Goal: Task Accomplishment & Management: Manage account settings

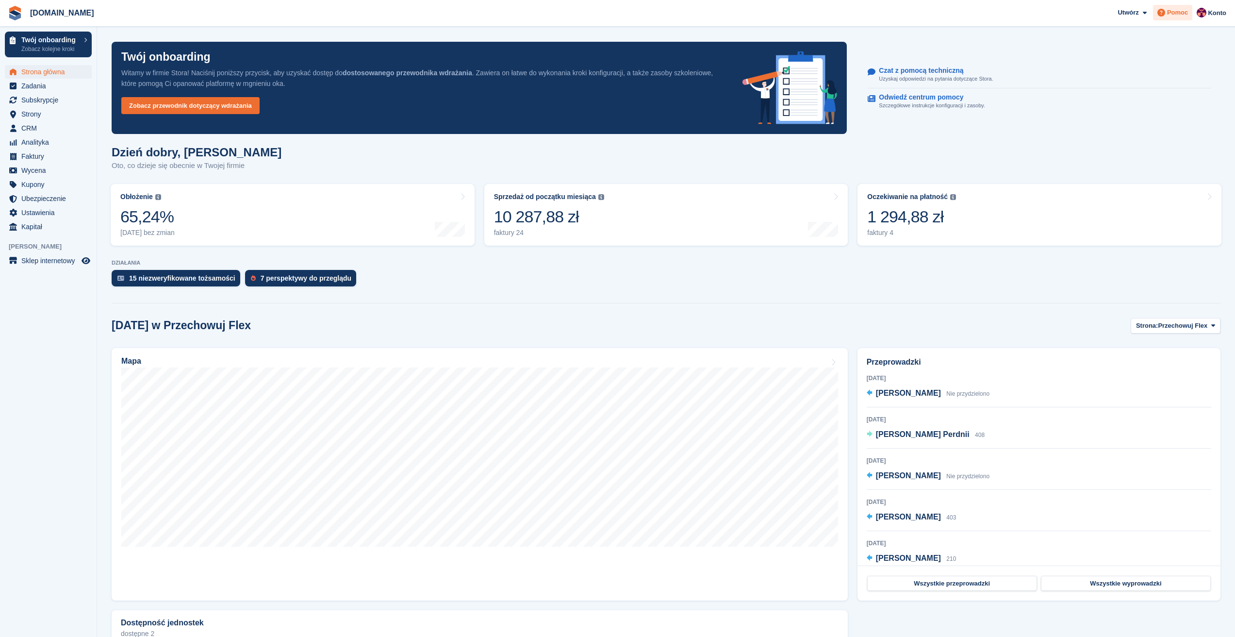
click at [1178, 17] on div "Pomoc" at bounding box center [1172, 13] width 39 height 16
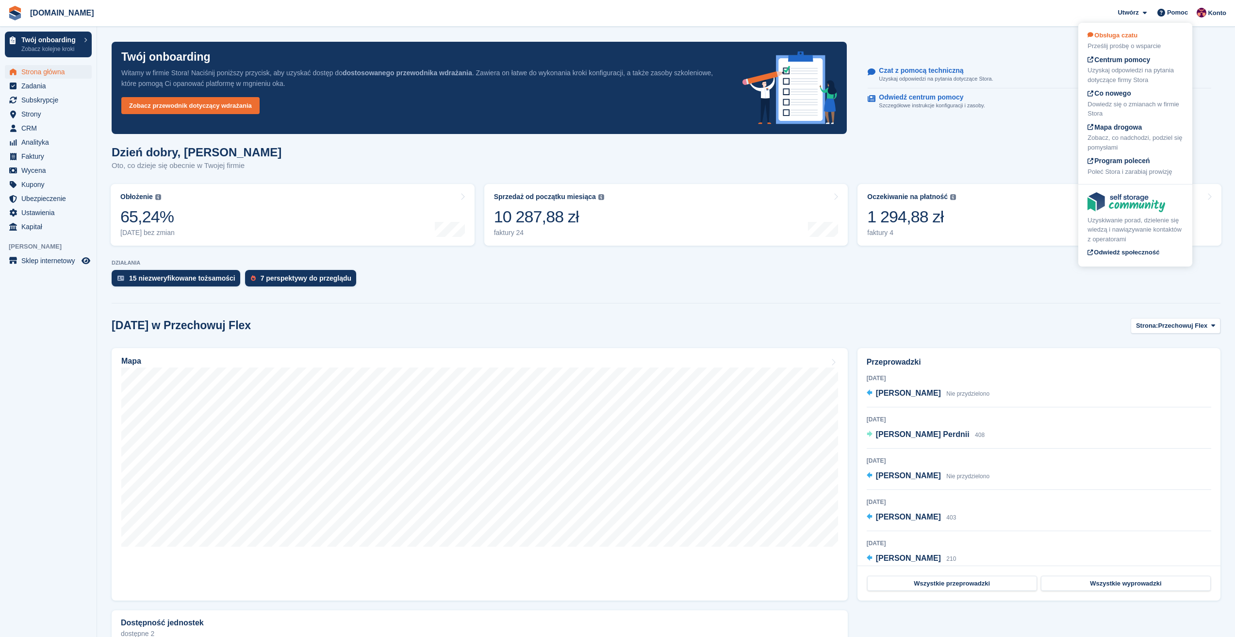
click at [1134, 41] on div "Obsługa czatu Prześlij prośbę o wsparcie" at bounding box center [1135, 41] width 96 height 20
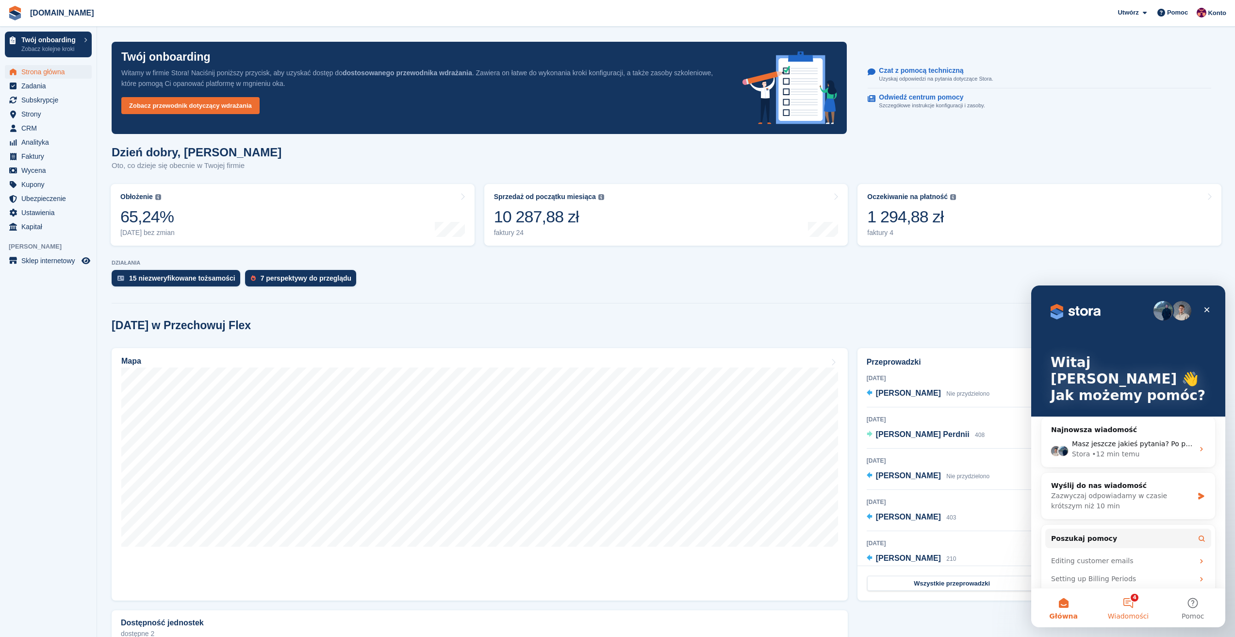
click at [1136, 598] on button "4 Wiadomości" at bounding box center [1128, 607] width 65 height 39
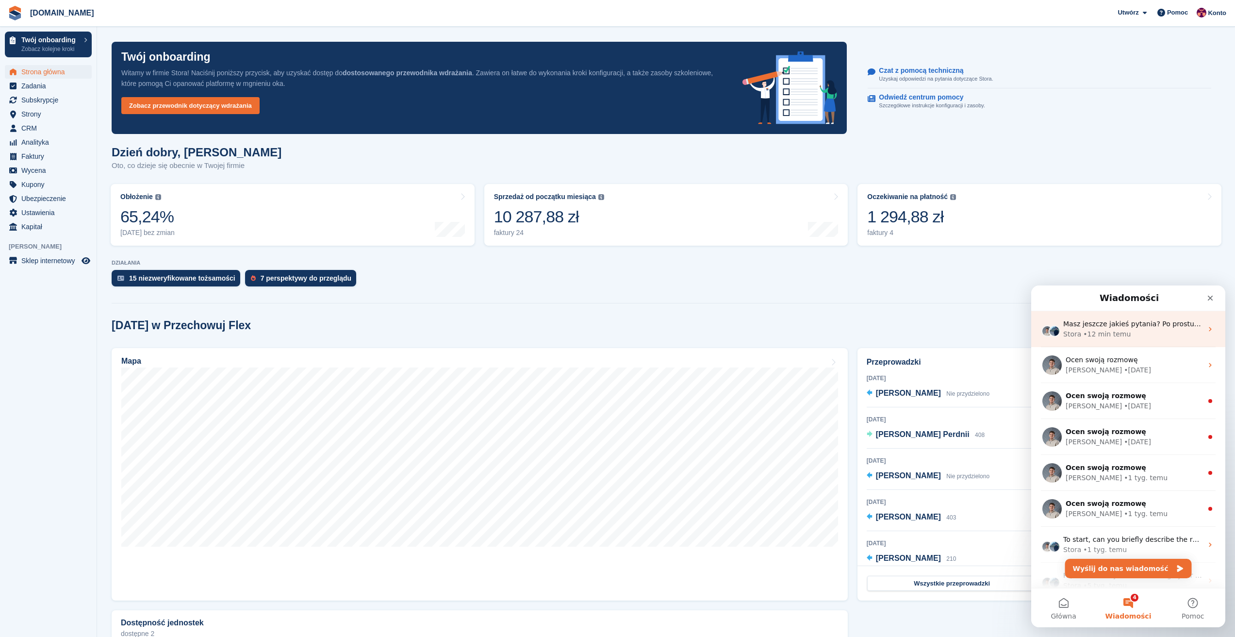
click at [1139, 333] on div "Stora • 12 min temu" at bounding box center [1132, 334] width 139 height 10
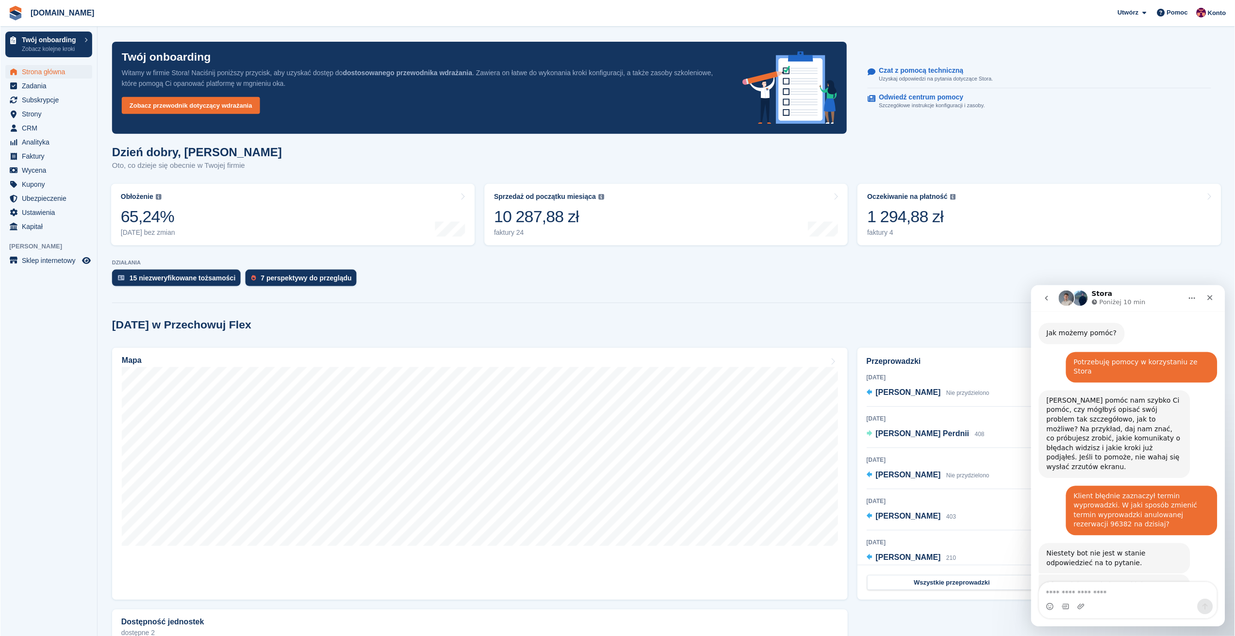
scroll to position [227, 0]
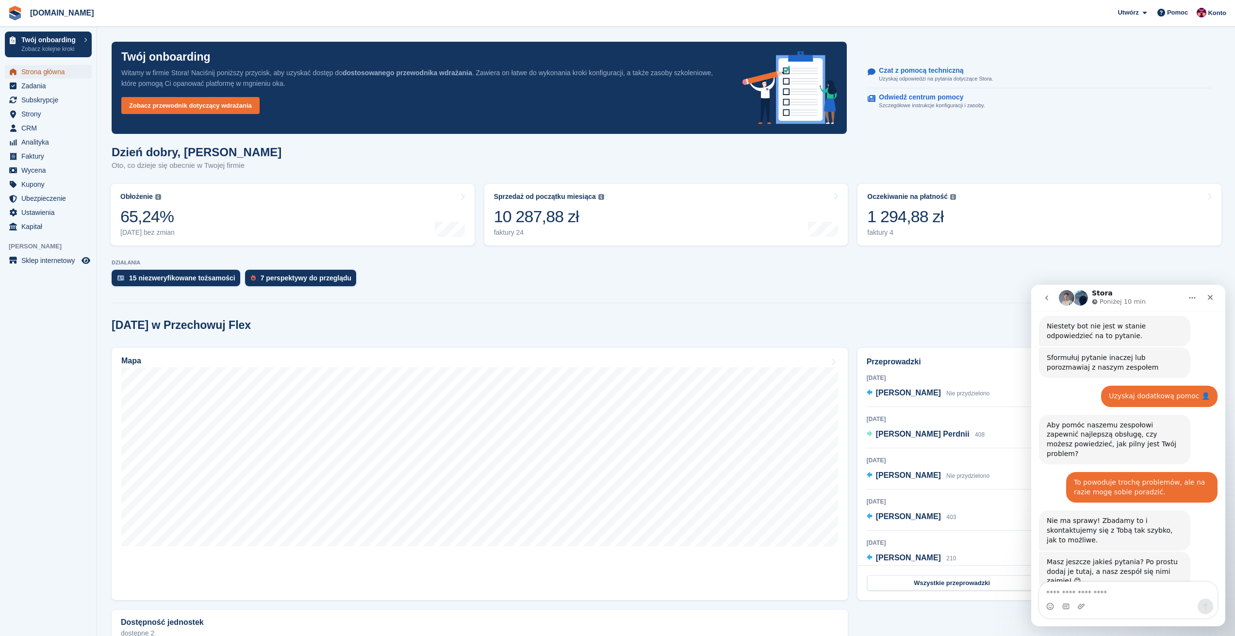
click at [37, 71] on span "Strona główna" at bounding box center [50, 72] width 58 height 14
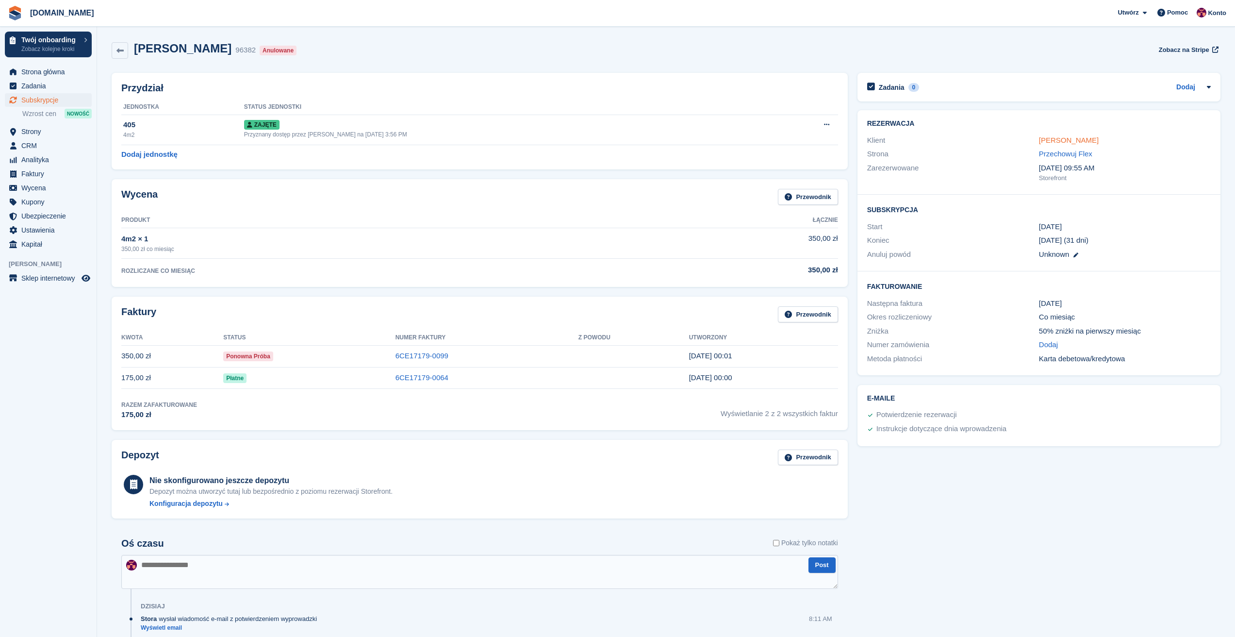
click at [1082, 139] on link "[PERSON_NAME]" at bounding box center [1069, 140] width 60 height 8
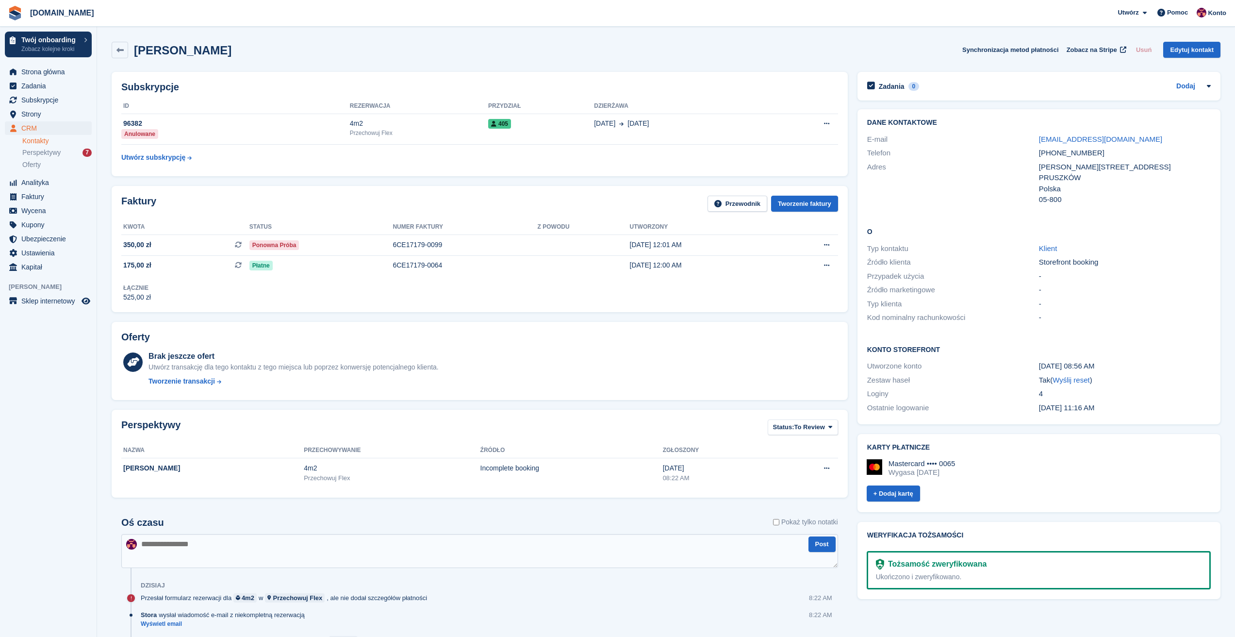
drag, startPoint x: 143, startPoint y: 597, endPoint x: 224, endPoint y: 601, distance: 81.6
click at [224, 601] on div "Przesłał formularz rezerwacji dla 4m2 w Przechowuj Flex , ale nie dodał szczegó…" at bounding box center [286, 597] width 291 height 9
click at [616, 127] on span at bounding box center [619, 123] width 8 height 10
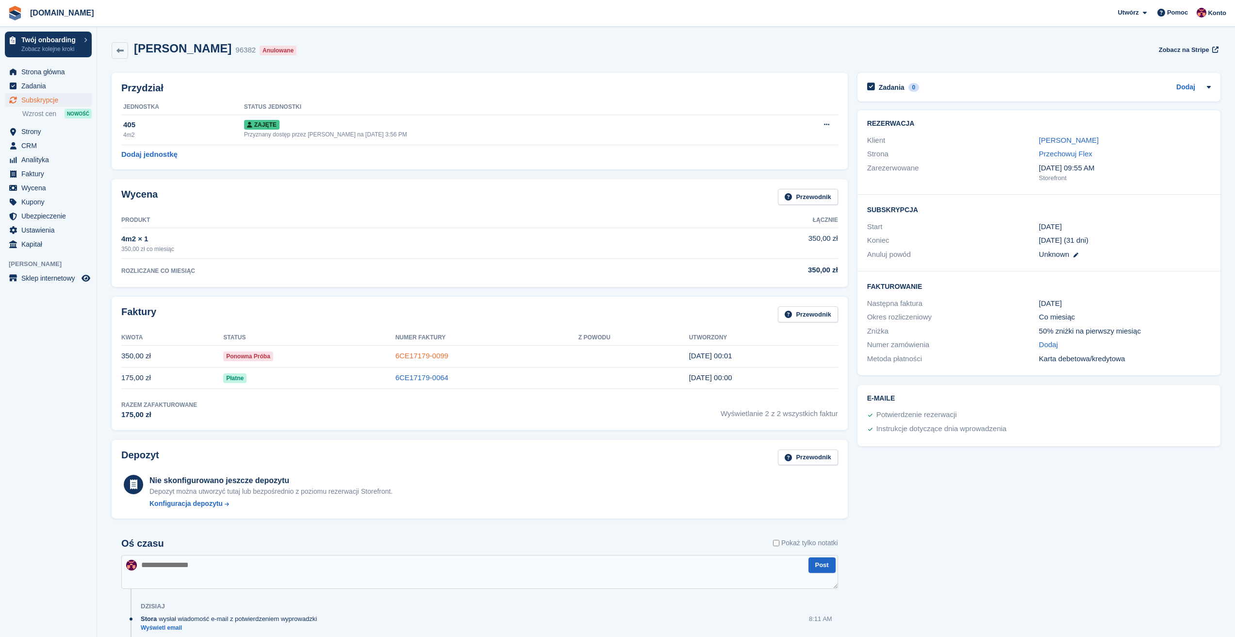
click at [410, 360] on link "6CE17179-0099" at bounding box center [421, 355] width 53 height 8
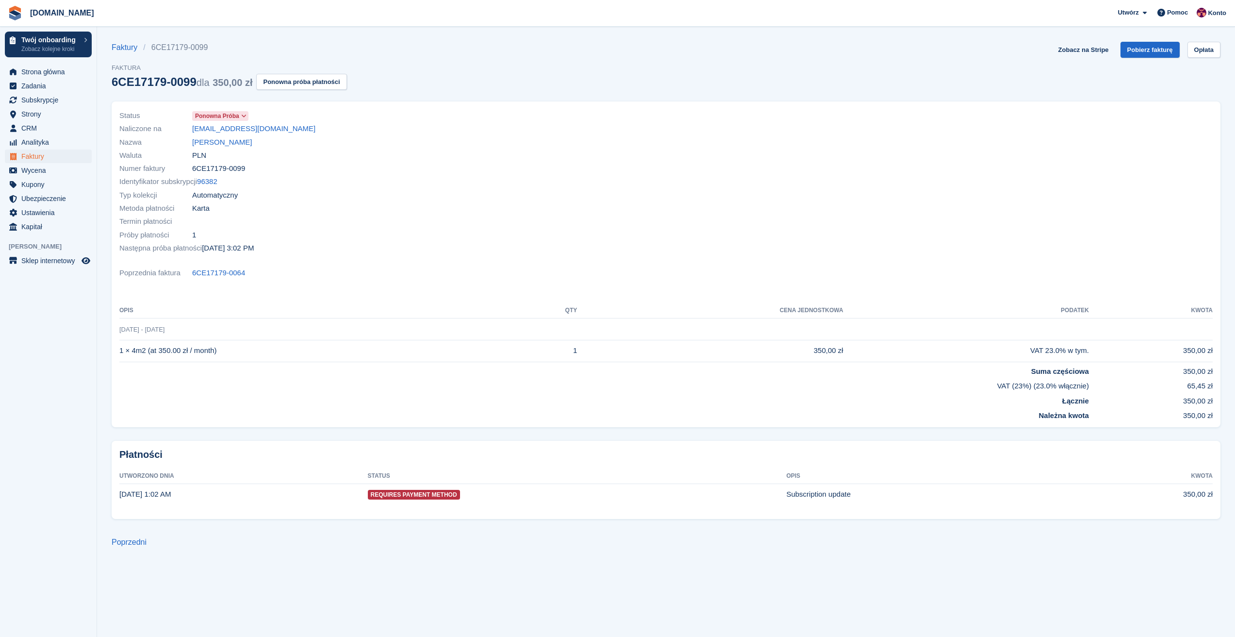
click at [236, 114] on span "Ponowna próba" at bounding box center [217, 116] width 44 height 9
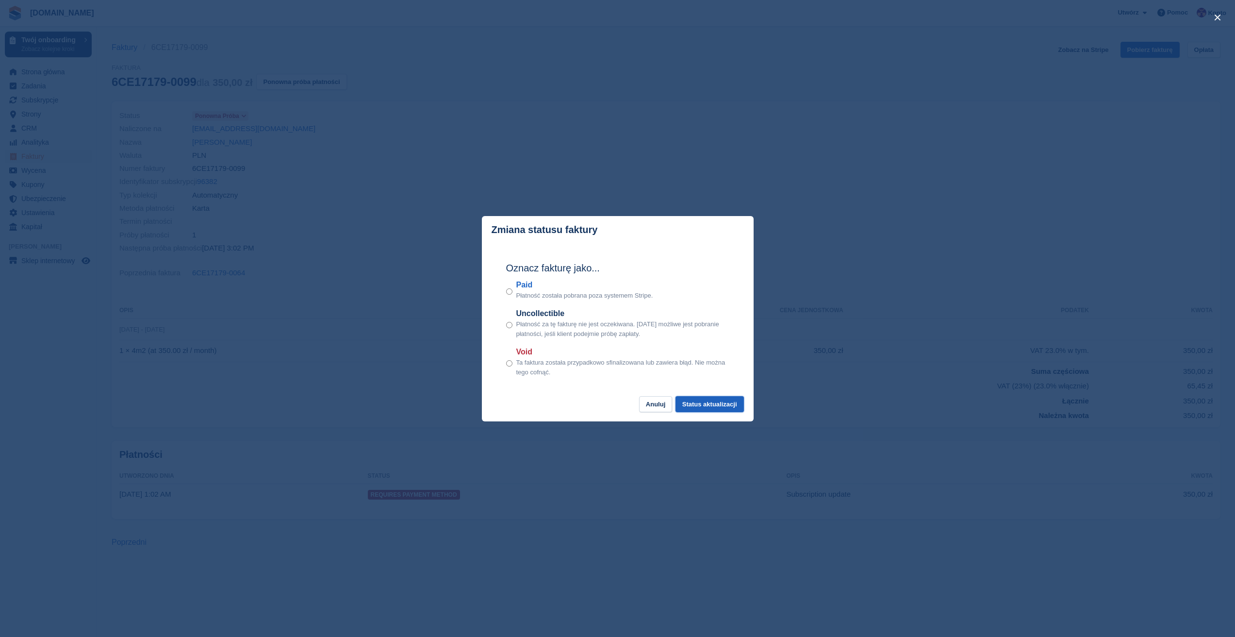
click at [692, 406] on button "Status aktualizacji" at bounding box center [709, 404] width 68 height 16
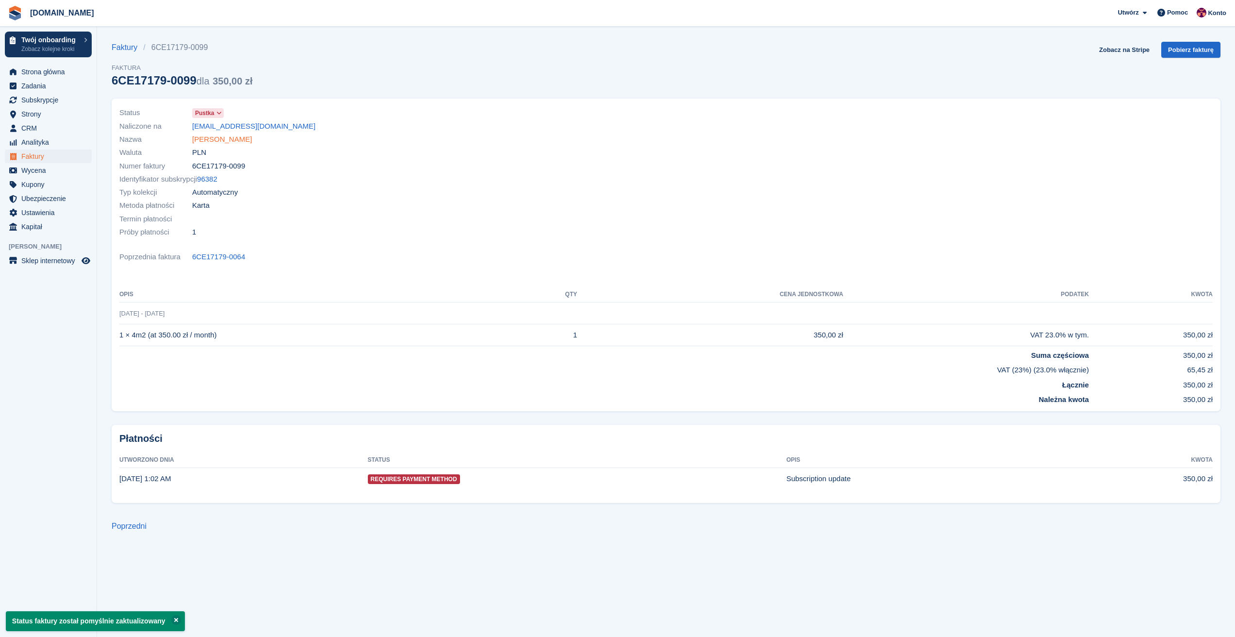
click at [224, 140] on link "[PERSON_NAME]" at bounding box center [222, 139] width 60 height 11
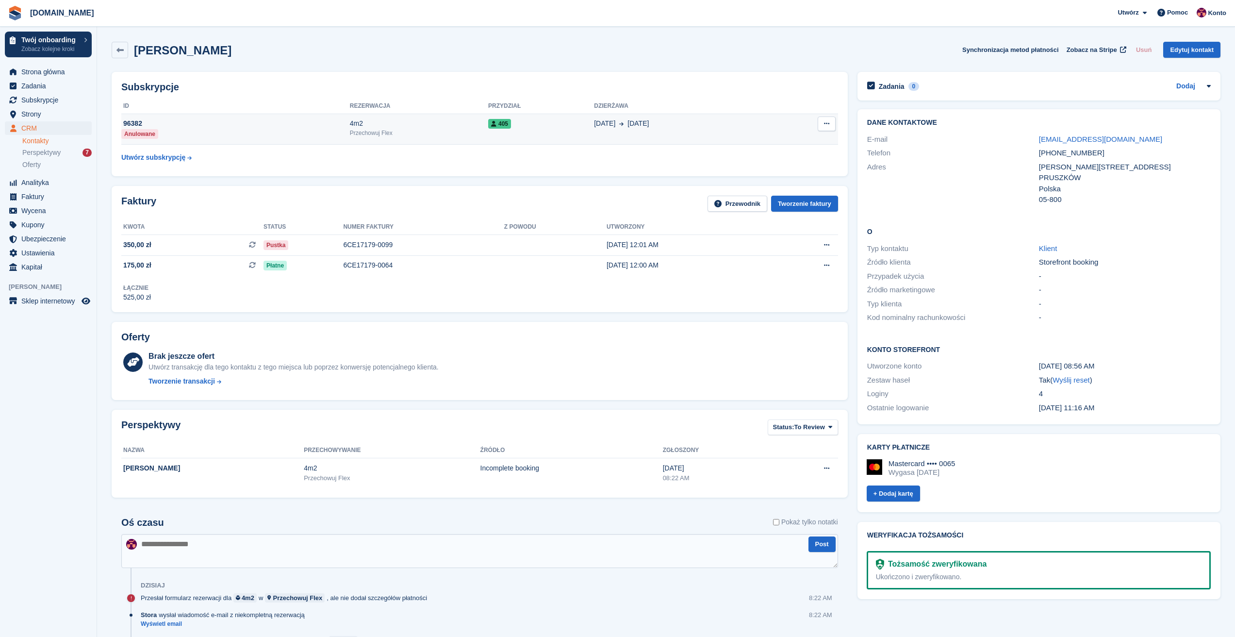
click at [629, 132] on td "20 Jul 20 Sep" at bounding box center [683, 129] width 178 height 31
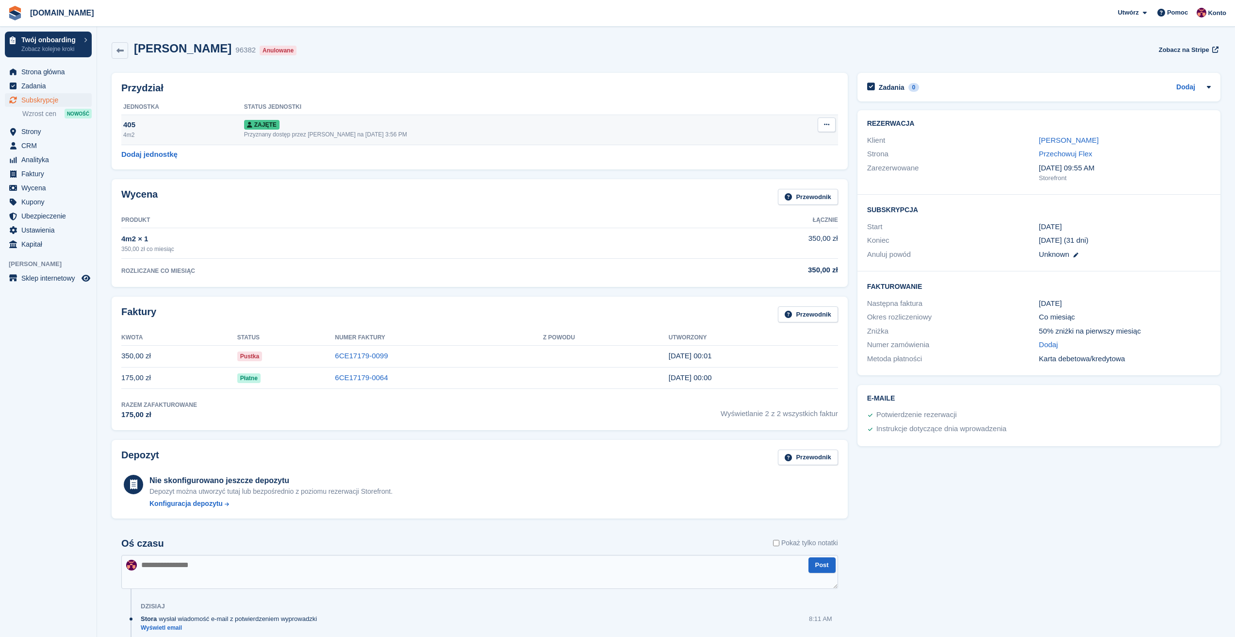
click at [831, 127] on button at bounding box center [827, 124] width 18 height 15
click at [760, 238] on td "350,00 zł" at bounding box center [734, 243] width 207 height 31
click at [1160, 16] on icon at bounding box center [1161, 13] width 8 height 8
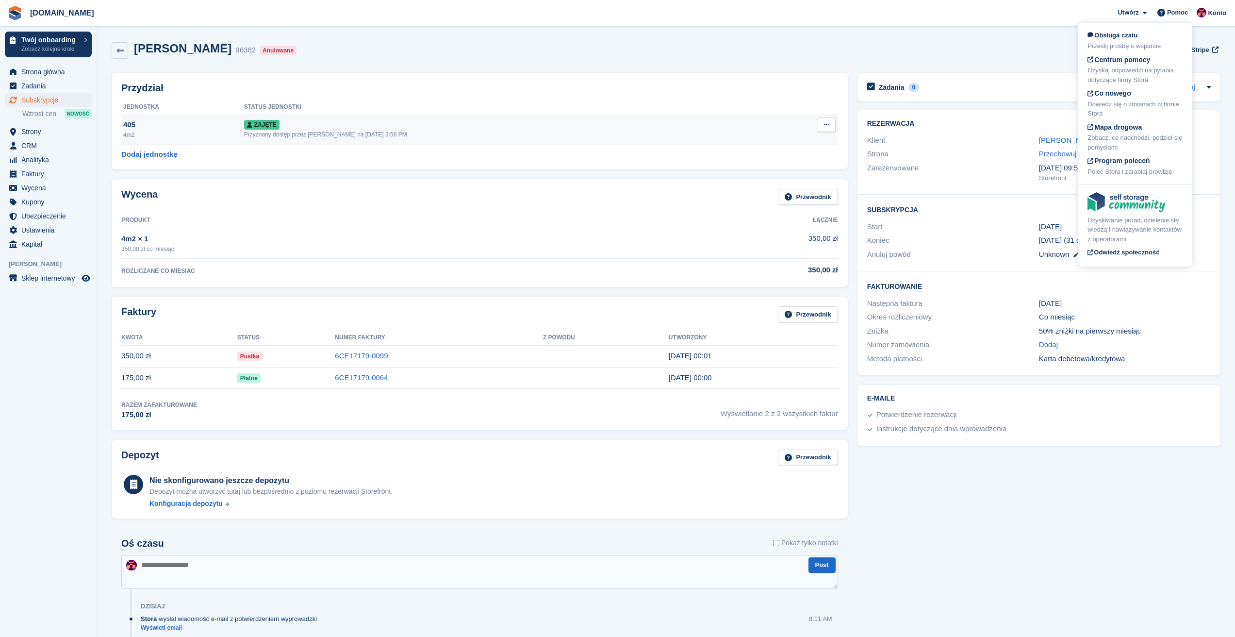
click at [822, 125] on button at bounding box center [827, 124] width 18 height 15
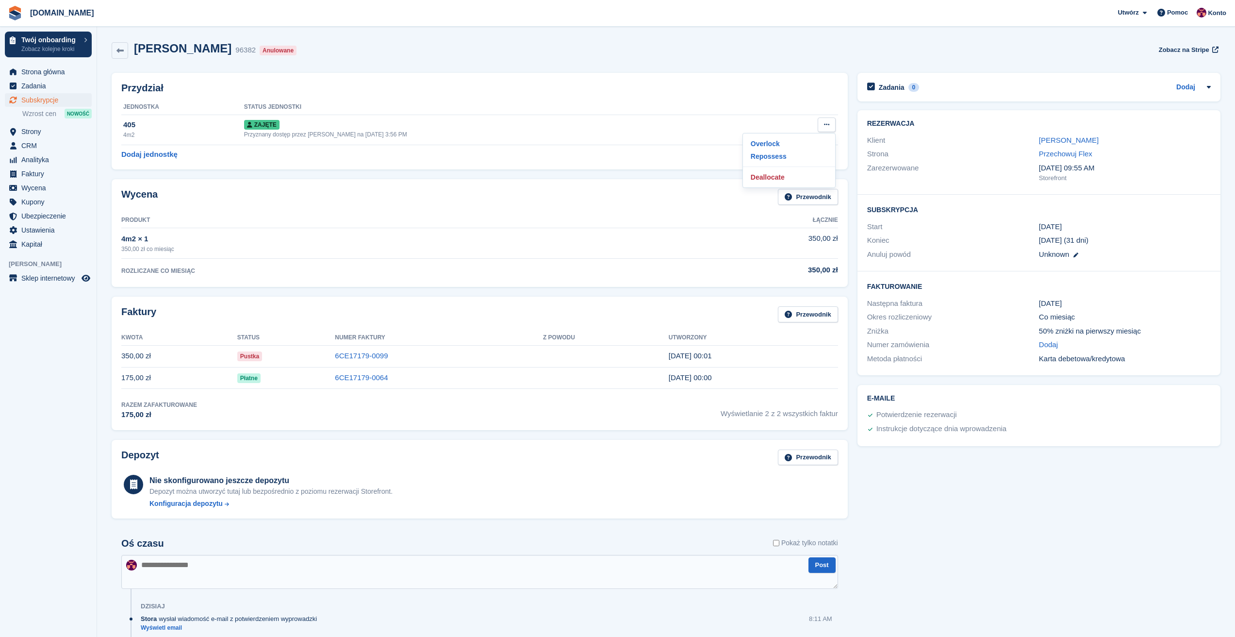
click at [275, 47] on div "Anulowane" at bounding box center [278, 51] width 37 height 10
click at [821, 124] on button at bounding box center [827, 124] width 18 height 15
click at [777, 176] on p "Deallocate" at bounding box center [789, 177] width 84 height 13
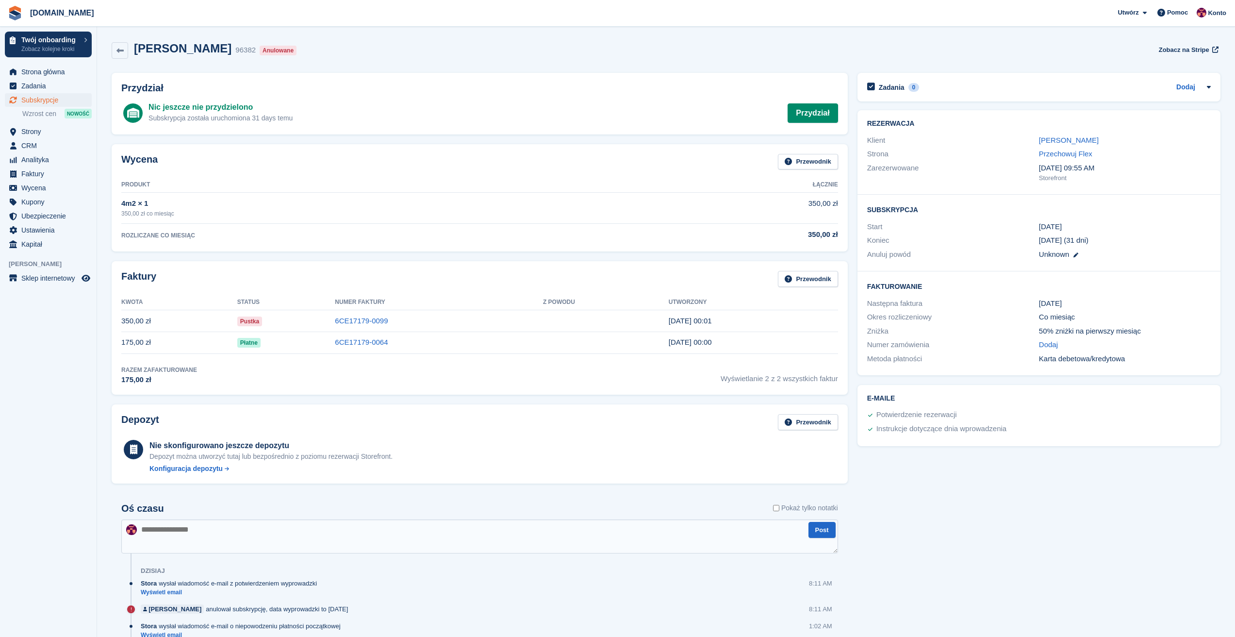
click at [1053, 227] on time "[DATE]" at bounding box center [1050, 226] width 23 height 11
click at [1074, 254] on icon at bounding box center [1075, 254] width 5 height 5
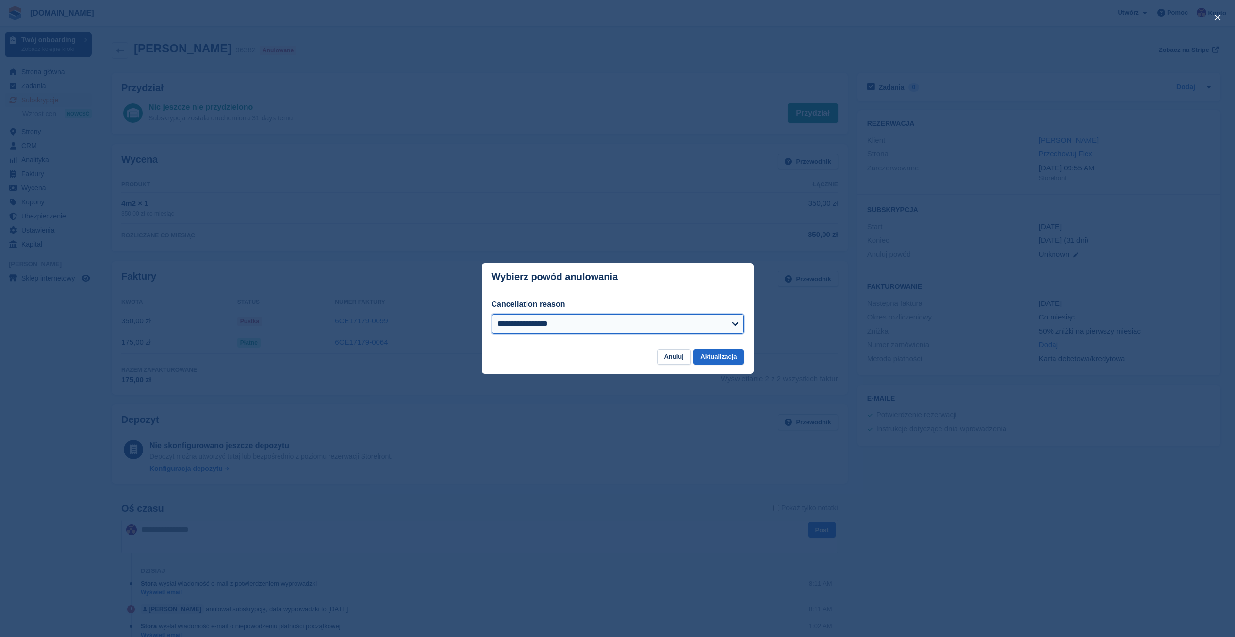
click at [683, 314] on select "**********" at bounding box center [618, 323] width 252 height 19
click at [656, 232] on div "close" at bounding box center [617, 318] width 1235 height 637
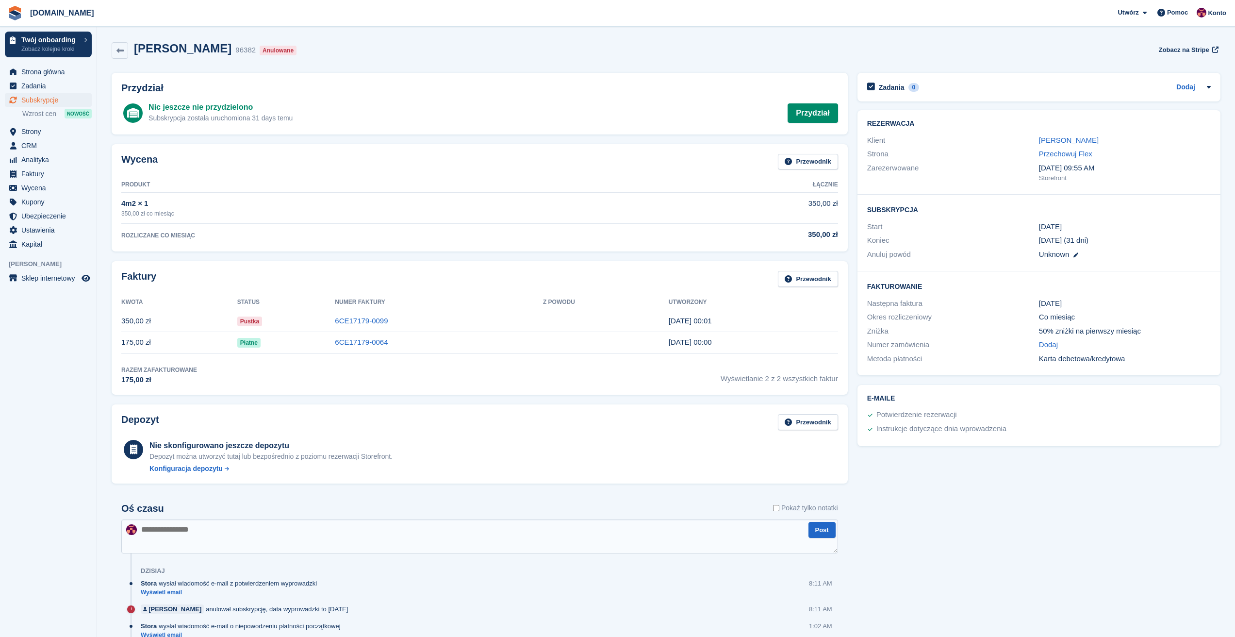
click at [242, 52] on div "96382" at bounding box center [245, 50] width 20 height 11
copy div "96382"
click at [1165, 16] on icon at bounding box center [1161, 13] width 8 height 8
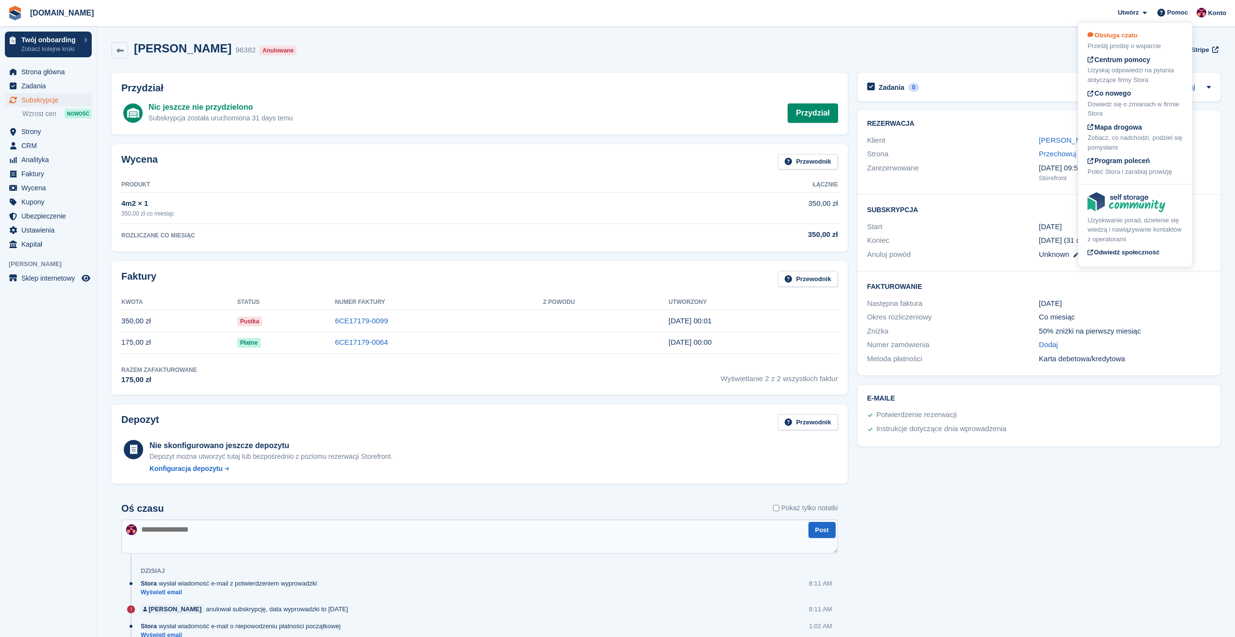
click at [1129, 40] on div "Obsługa czatu Prześlij prośbę o wsparcie" at bounding box center [1135, 41] width 96 height 20
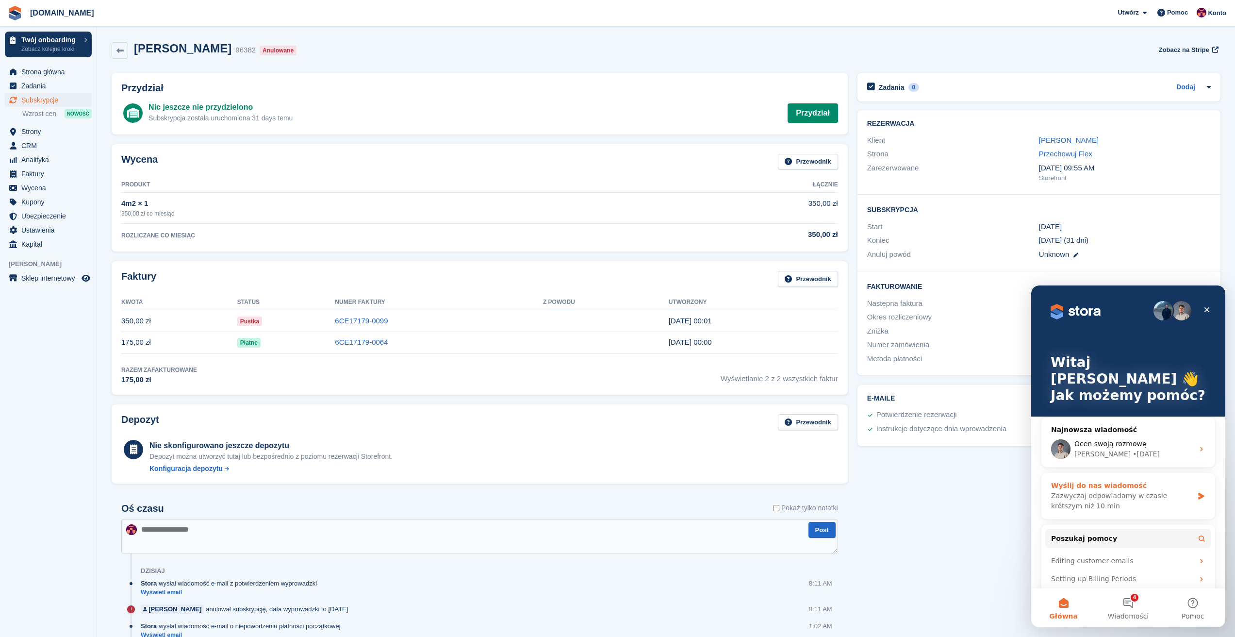
click at [1118, 491] on div "Zazwyczaj odpowiadamy w czasie krótszym niż 10 min" at bounding box center [1122, 501] width 142 height 20
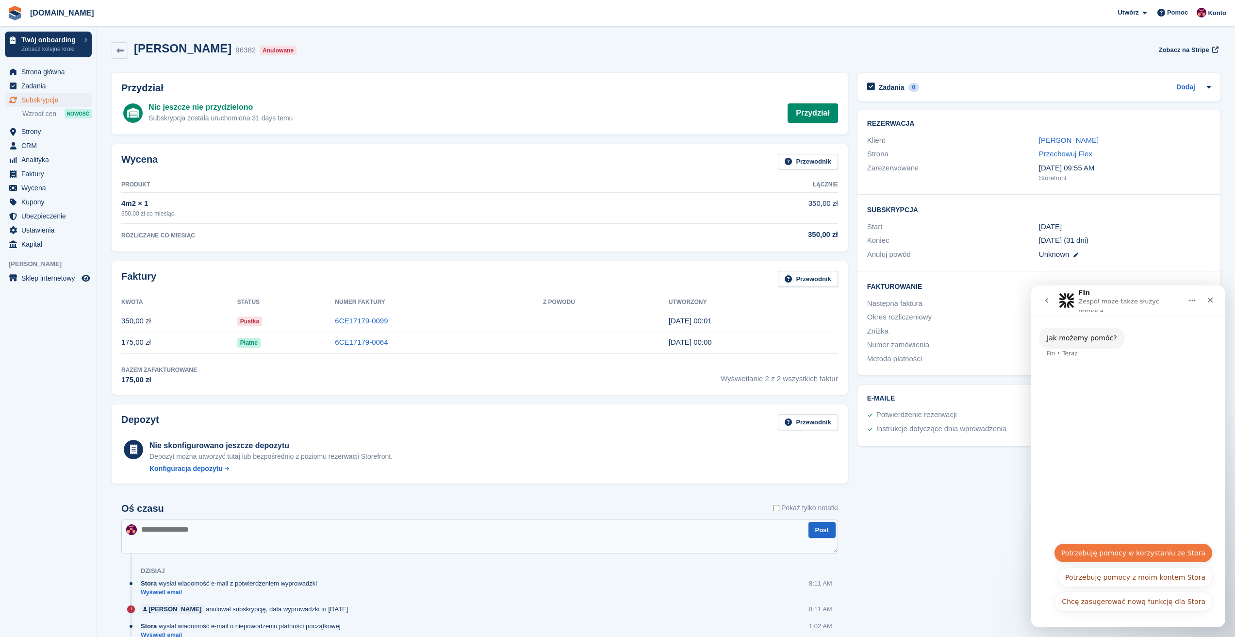
click at [1114, 555] on button "Potrzebuję pomocy w korzystaniu ze Stora" at bounding box center [1133, 552] width 159 height 19
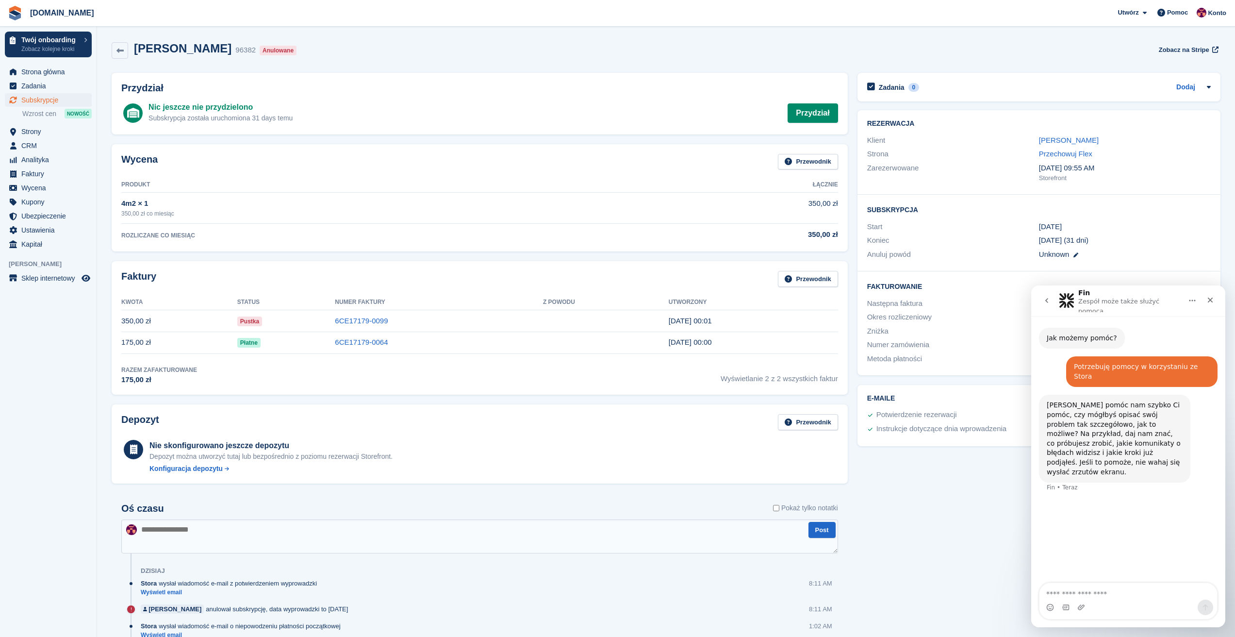
click at [1092, 596] on textarea "Napisz wiadomość..." at bounding box center [1128, 591] width 178 height 16
type textarea "*"
type textarea "**********"
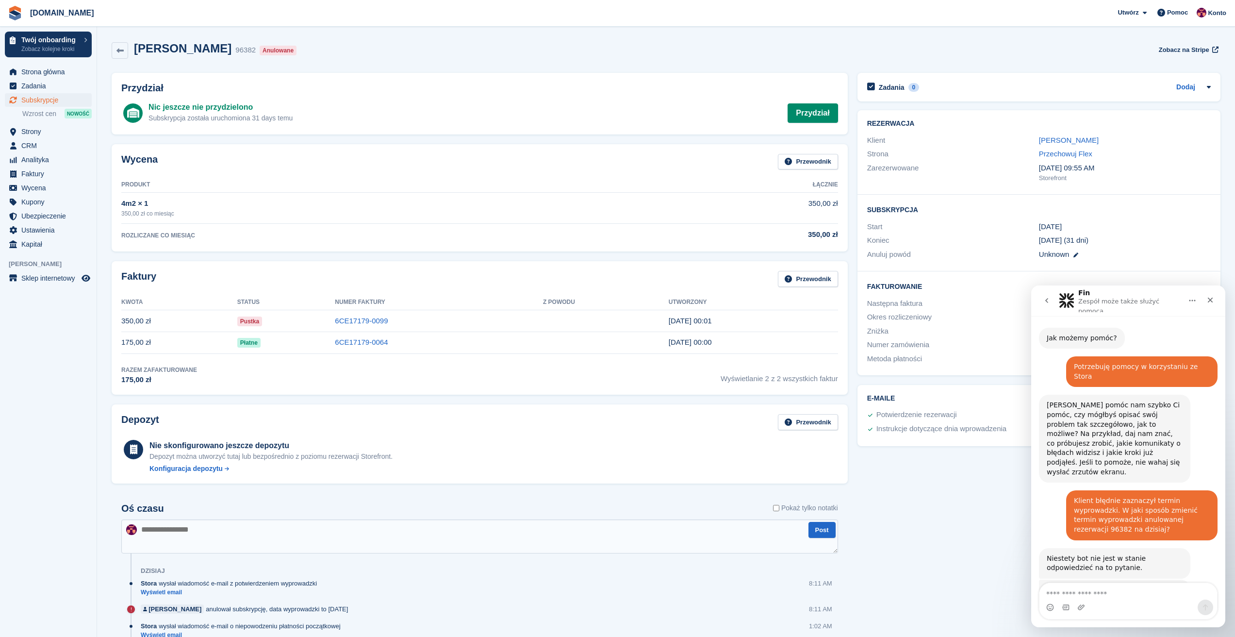
scroll to position [40, 0]
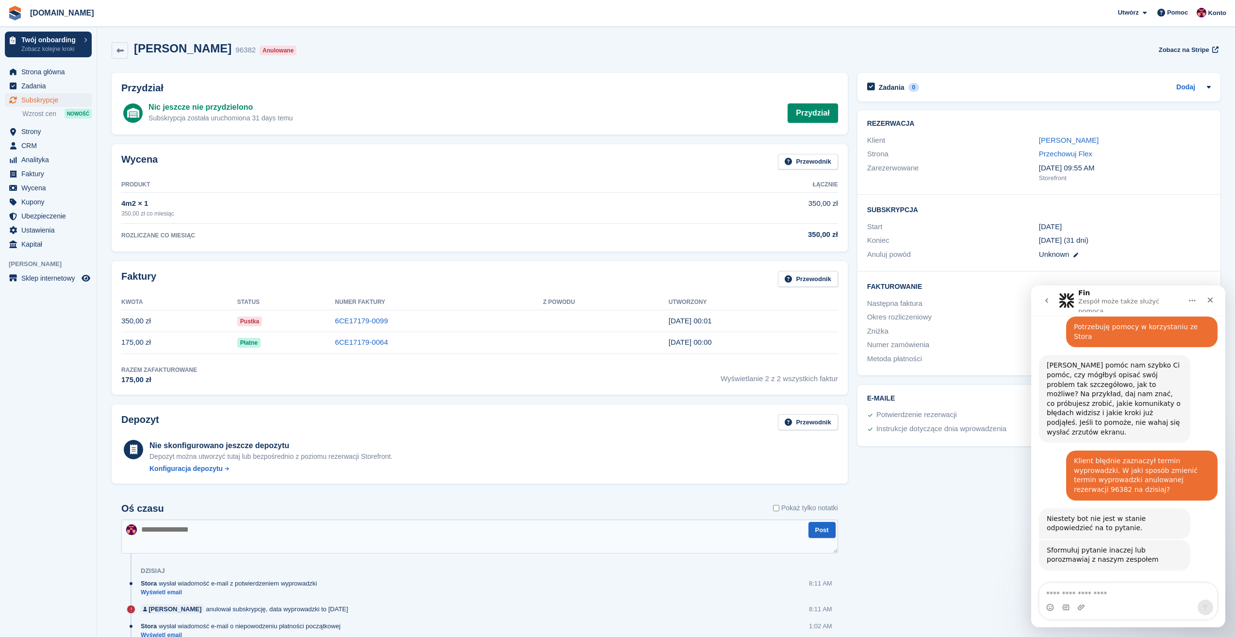
drag, startPoint x: 1141, startPoint y: 576, endPoint x: 1135, endPoint y: 568, distance: 10.4
click at [1141, 588] on div "Uzyskaj dodatkową pomoc 👤 Uzyskaj dodatkową pomoc 👤" at bounding box center [1128, 600] width 169 height 25
click at [1134, 588] on button "Uzyskaj dodatkową pomoc 👤" at bounding box center [1154, 597] width 115 height 19
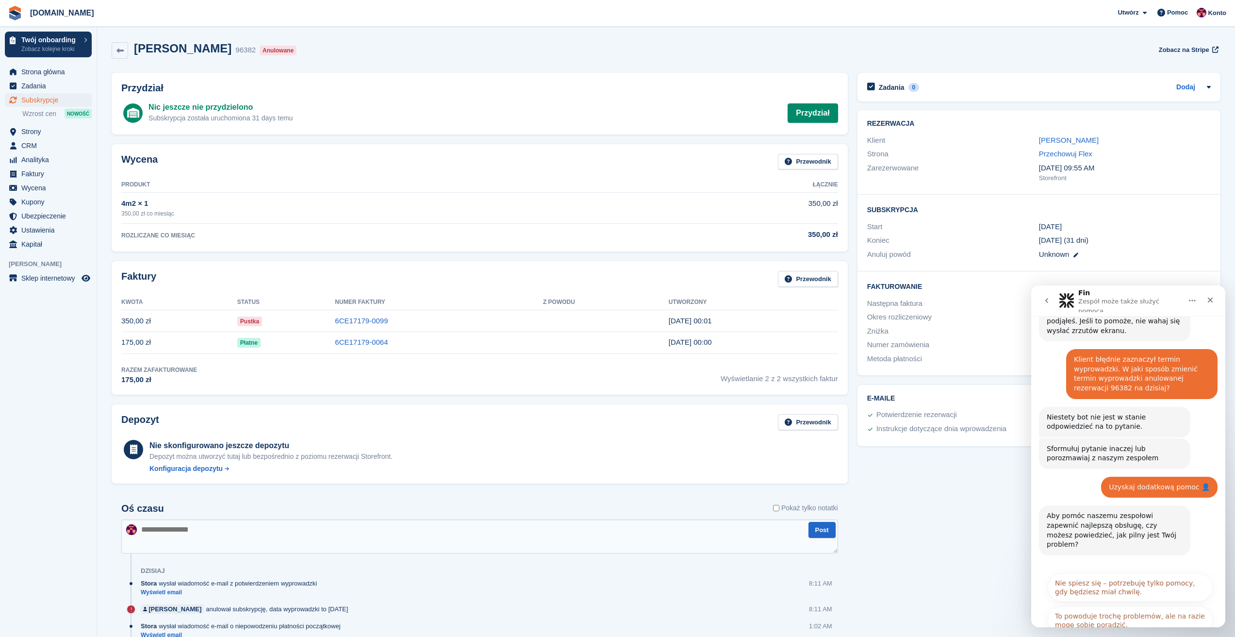
scroll to position [147, 0]
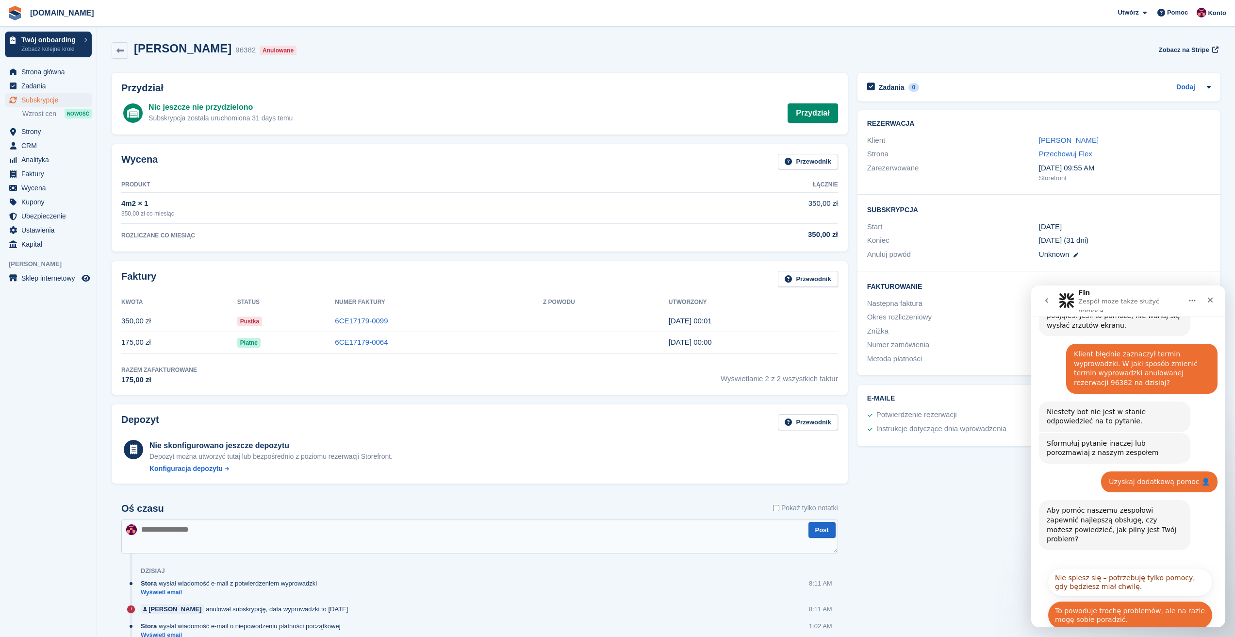
click at [1126, 601] on button "To powoduje trochę problemów, ale na razie mogę sobie poradzić." at bounding box center [1130, 615] width 165 height 28
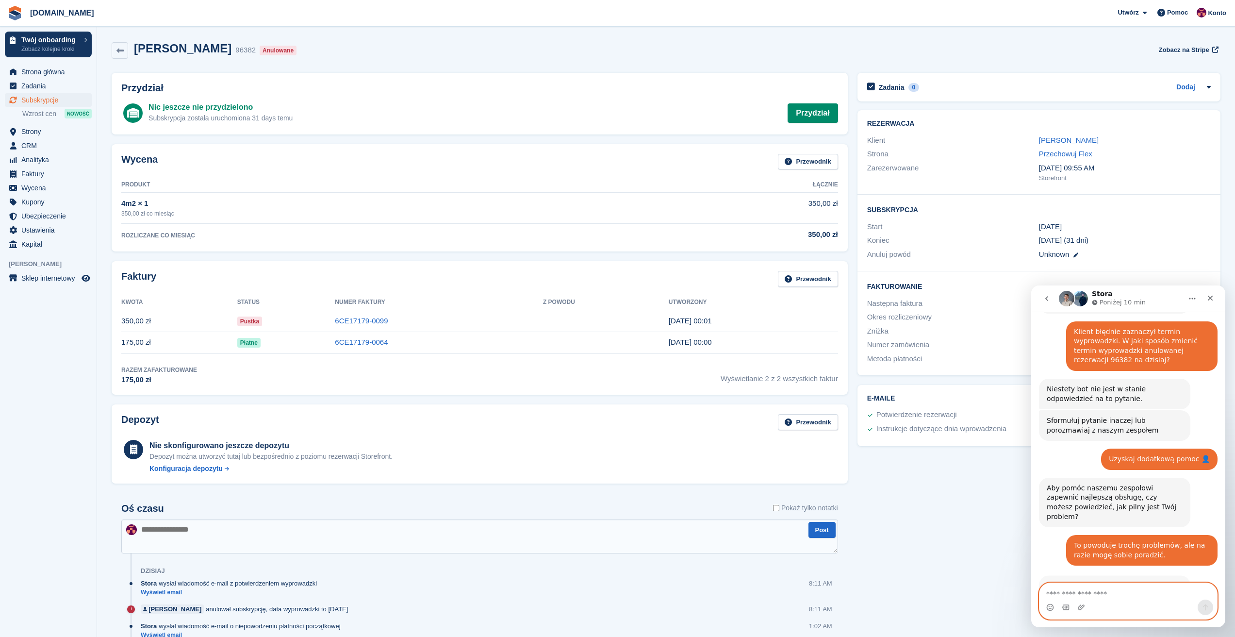
scroll to position [227, 0]
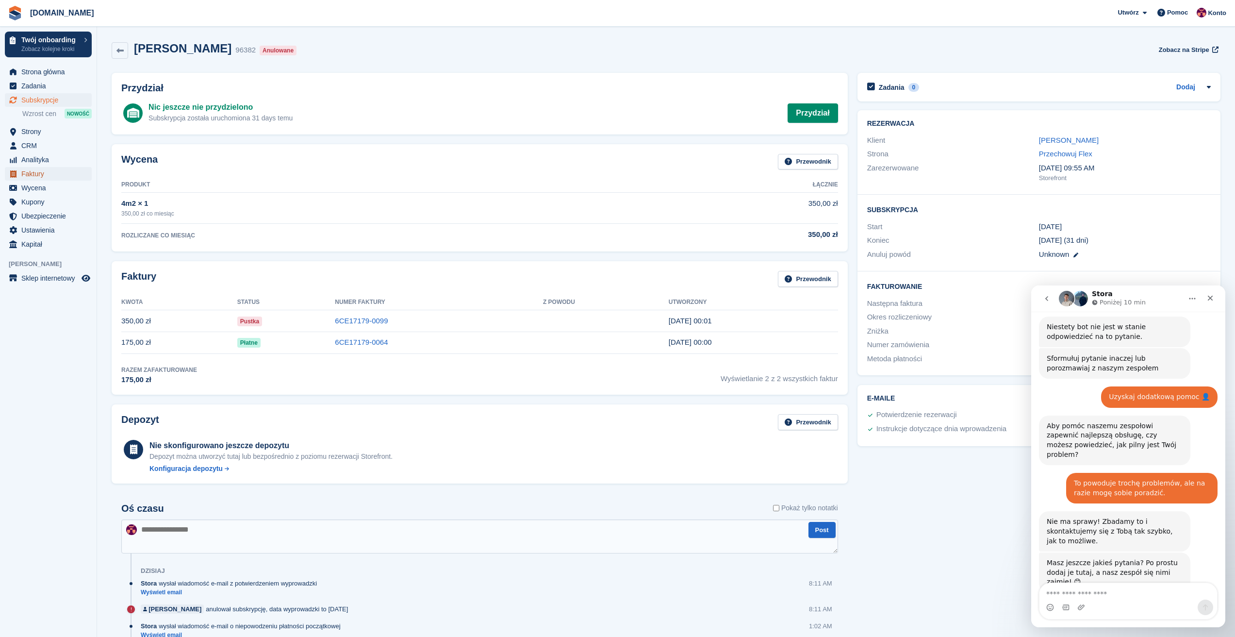
click at [41, 177] on span "Faktury" at bounding box center [50, 174] width 58 height 14
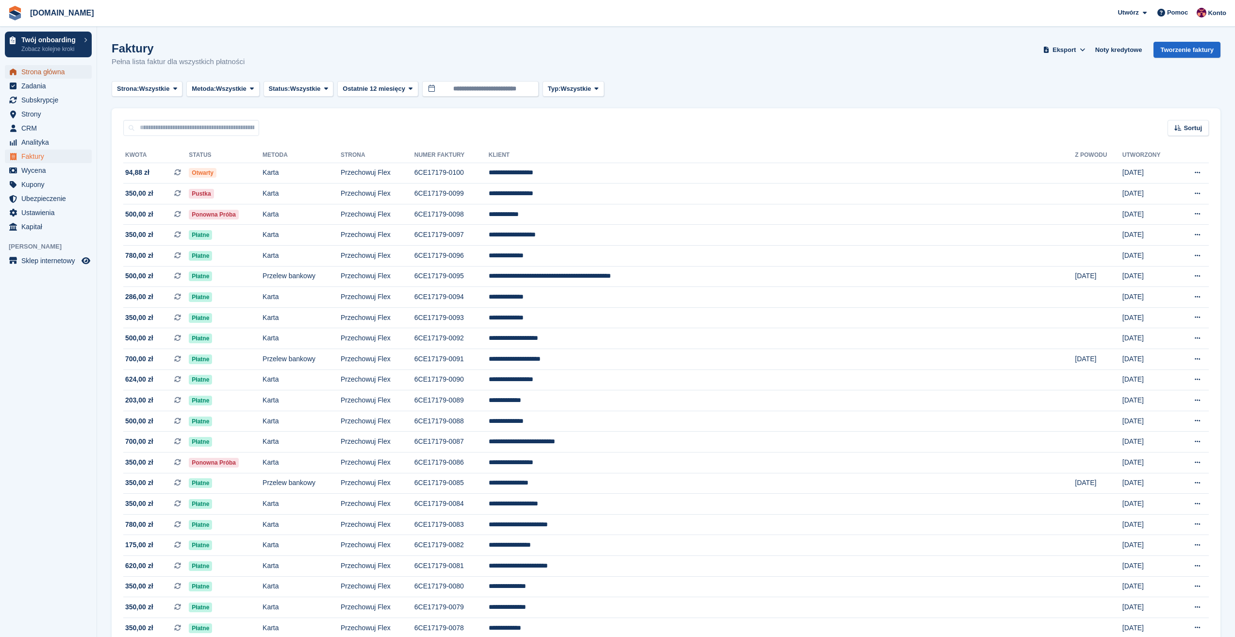
click at [32, 72] on span "Strona główna" at bounding box center [50, 72] width 58 height 14
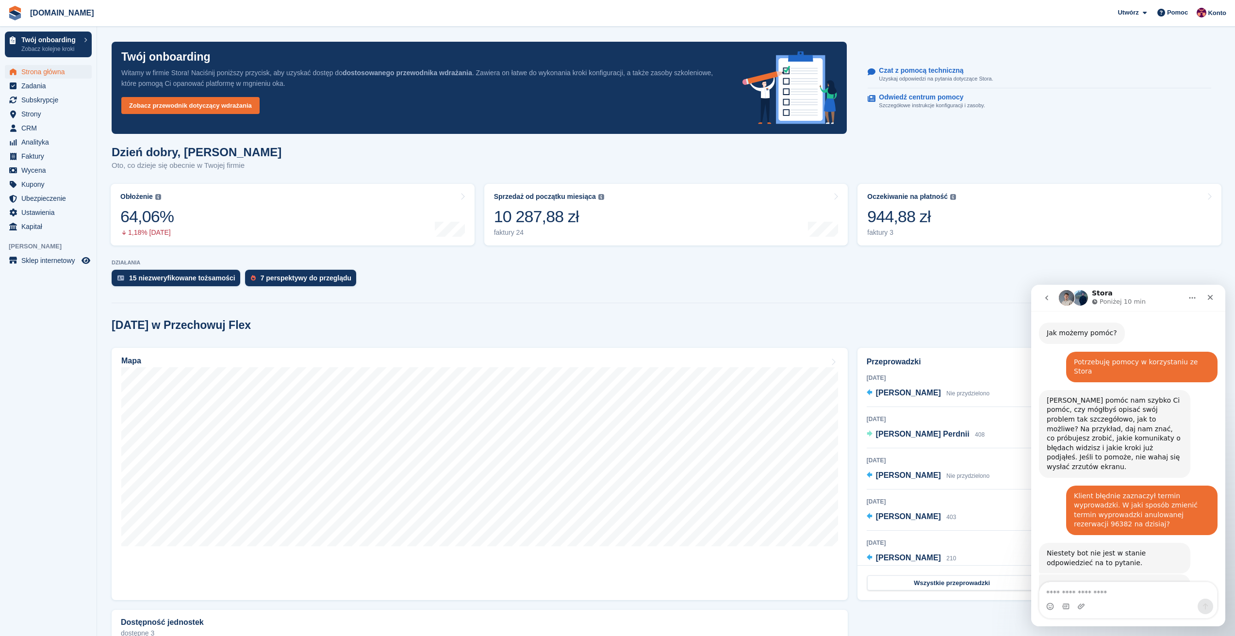
scroll to position [227, 0]
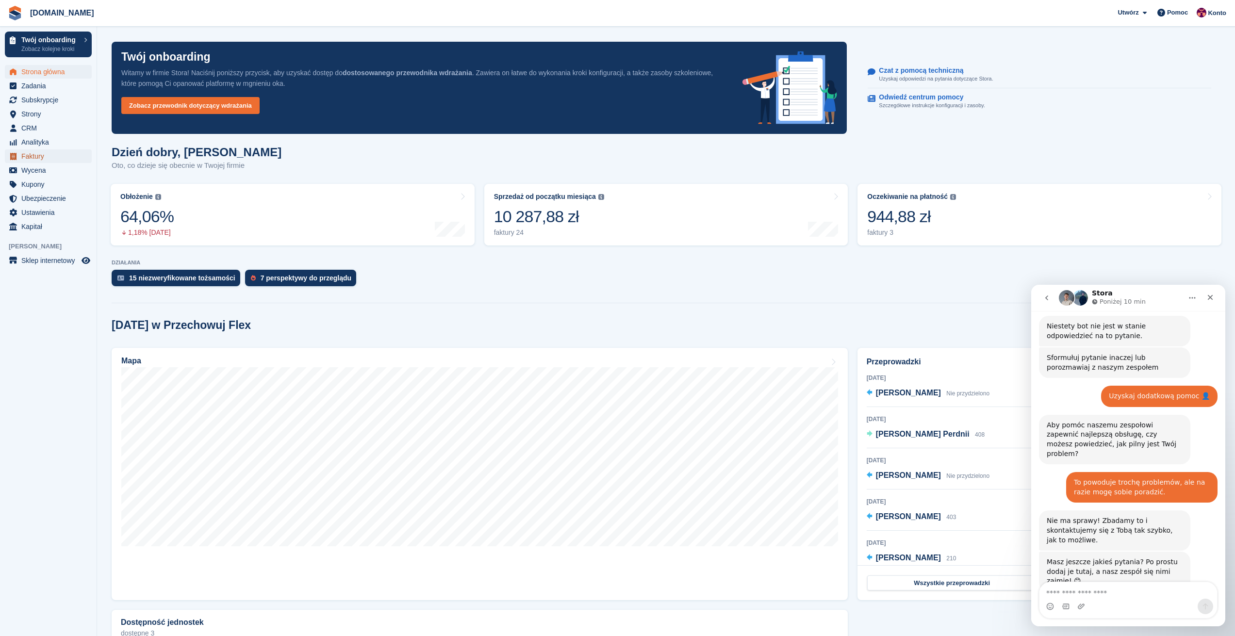
click at [38, 157] on span "Faktury" at bounding box center [50, 156] width 58 height 14
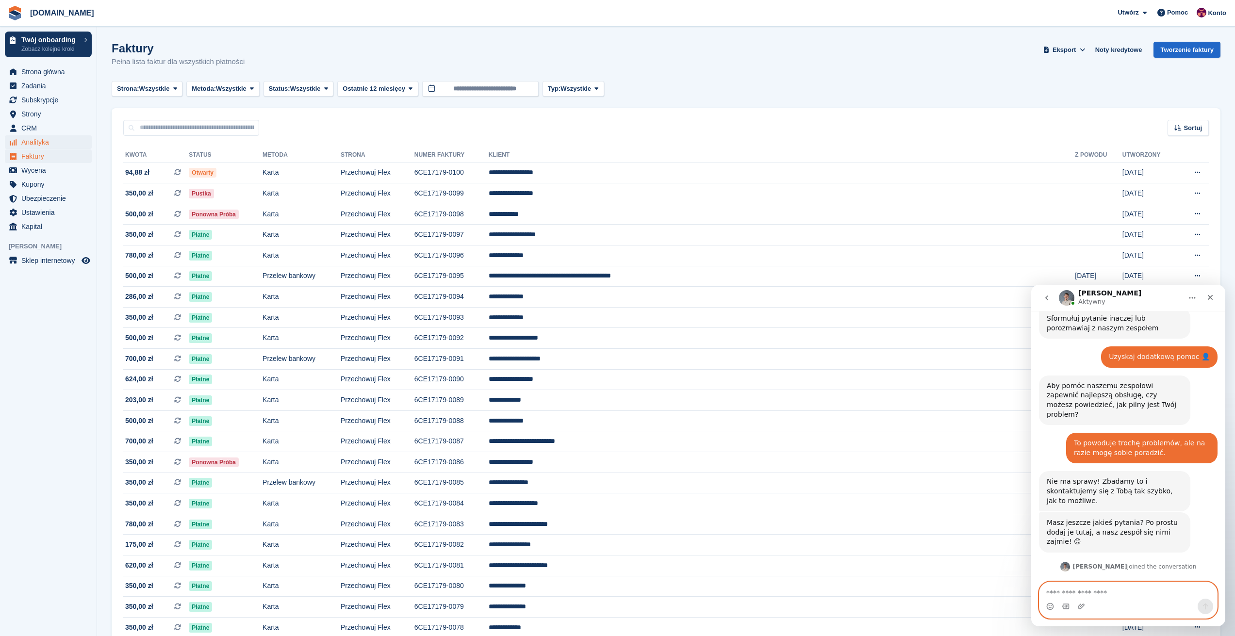
scroll to position [275, 0]
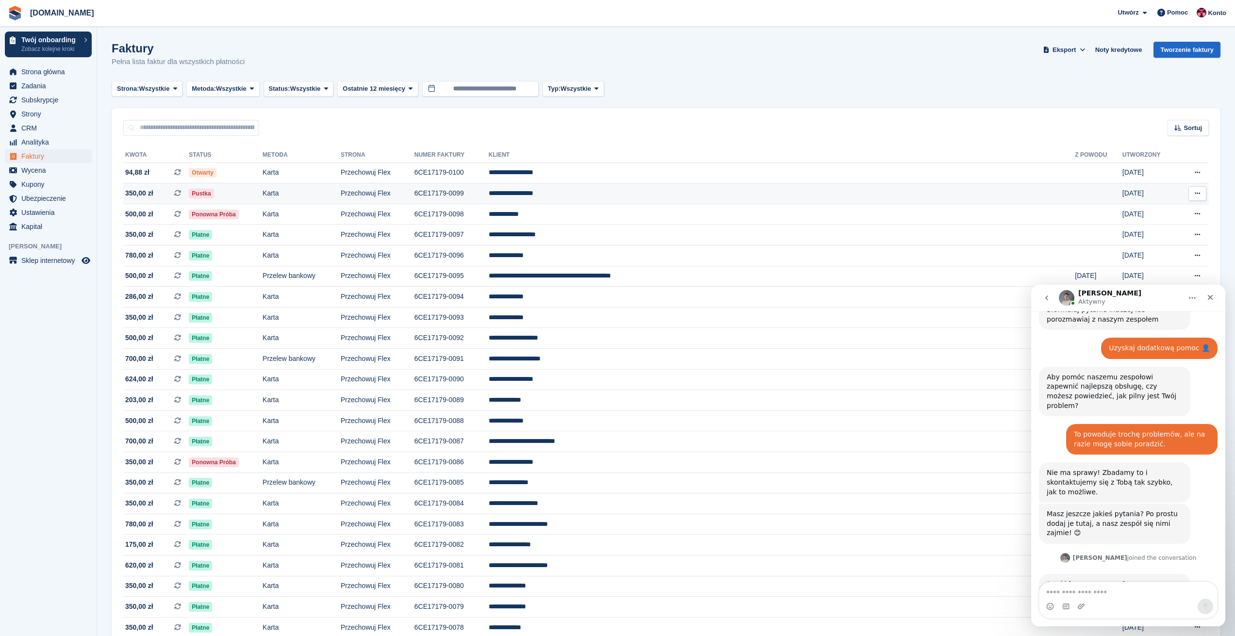
click at [640, 194] on td "**********" at bounding box center [782, 193] width 587 height 21
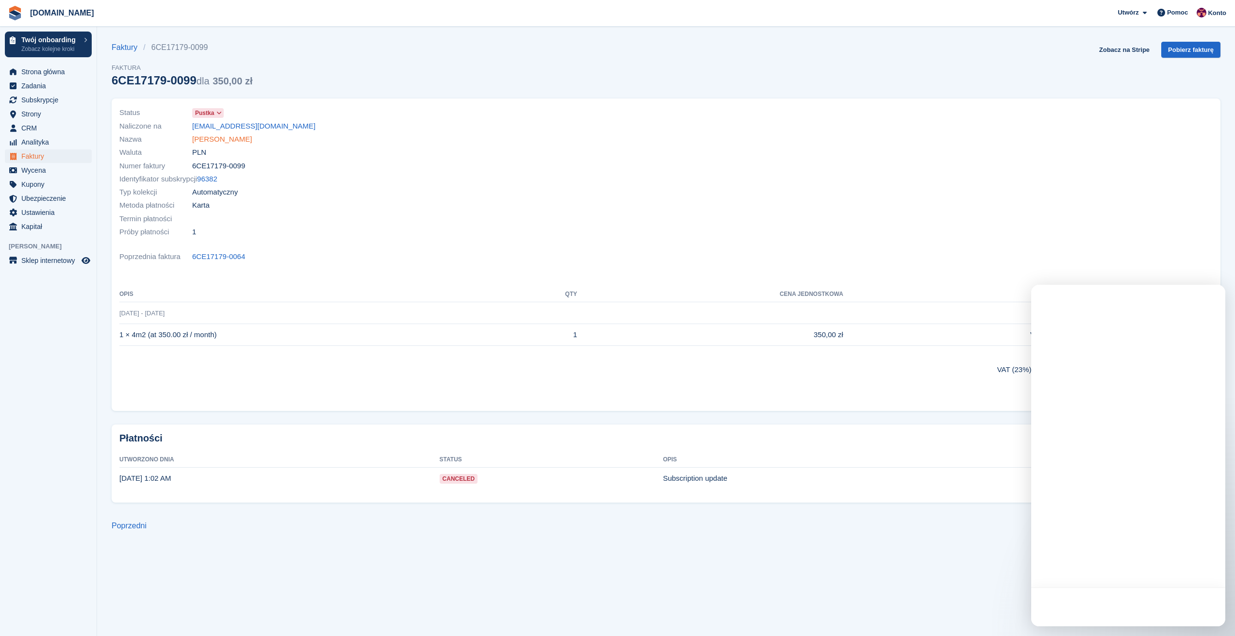
click at [237, 139] on link "[PERSON_NAME]" at bounding box center [222, 139] width 60 height 11
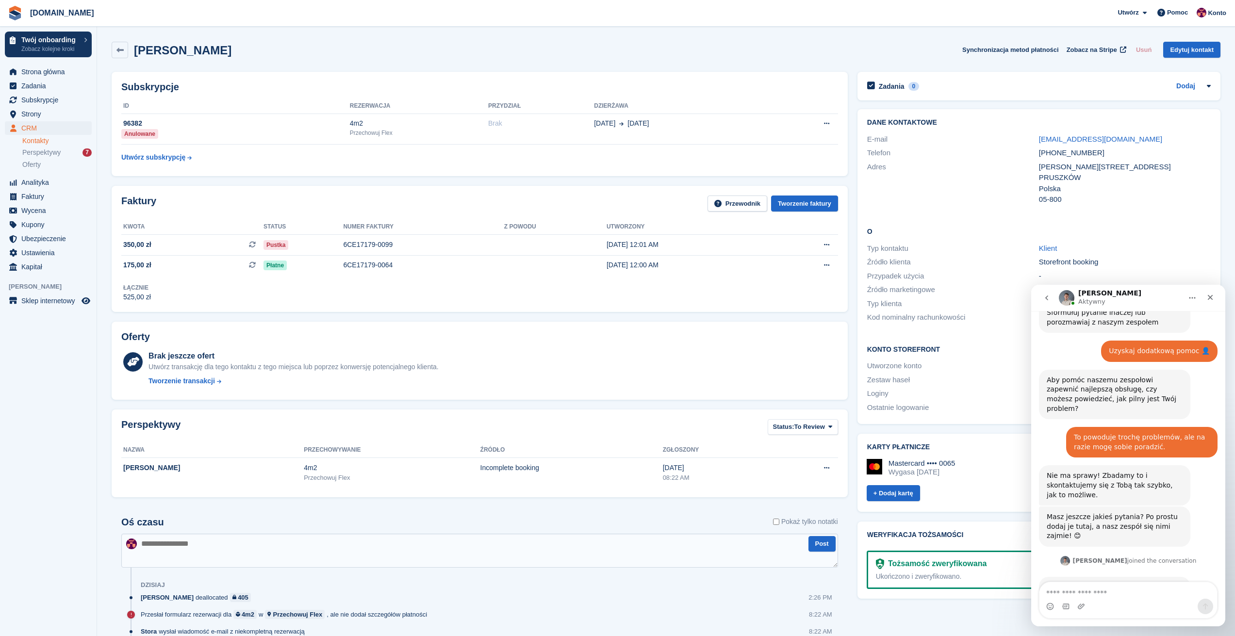
scroll to position [275, 0]
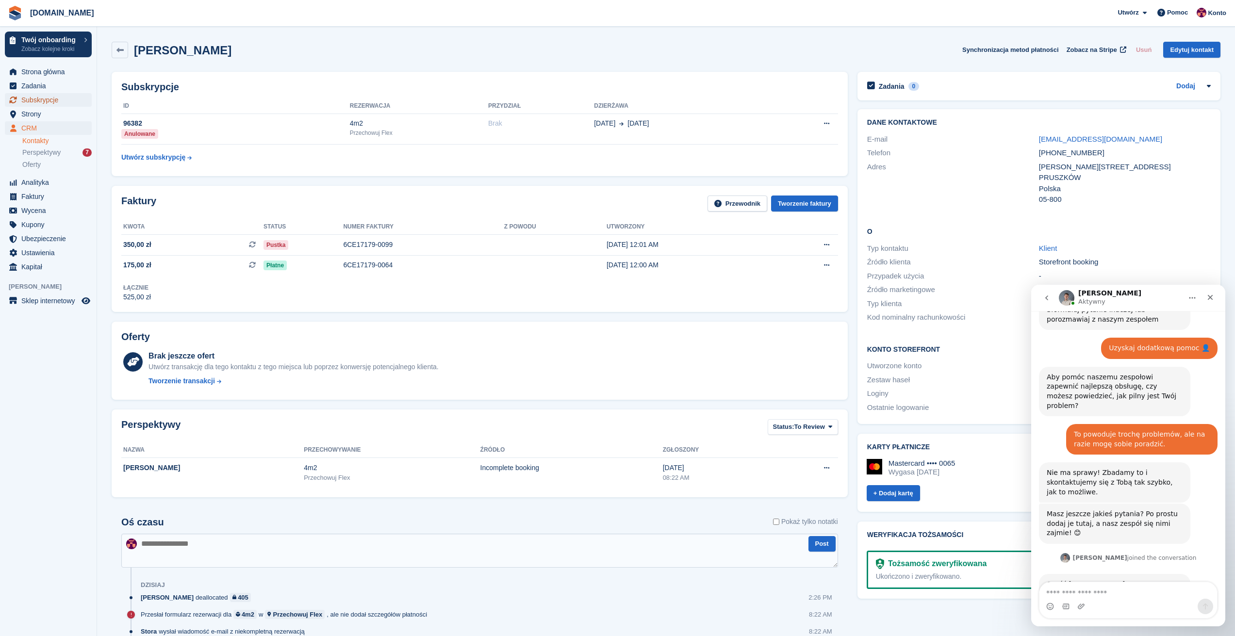
click at [35, 101] on span "Subskrypcje" at bounding box center [50, 100] width 58 height 14
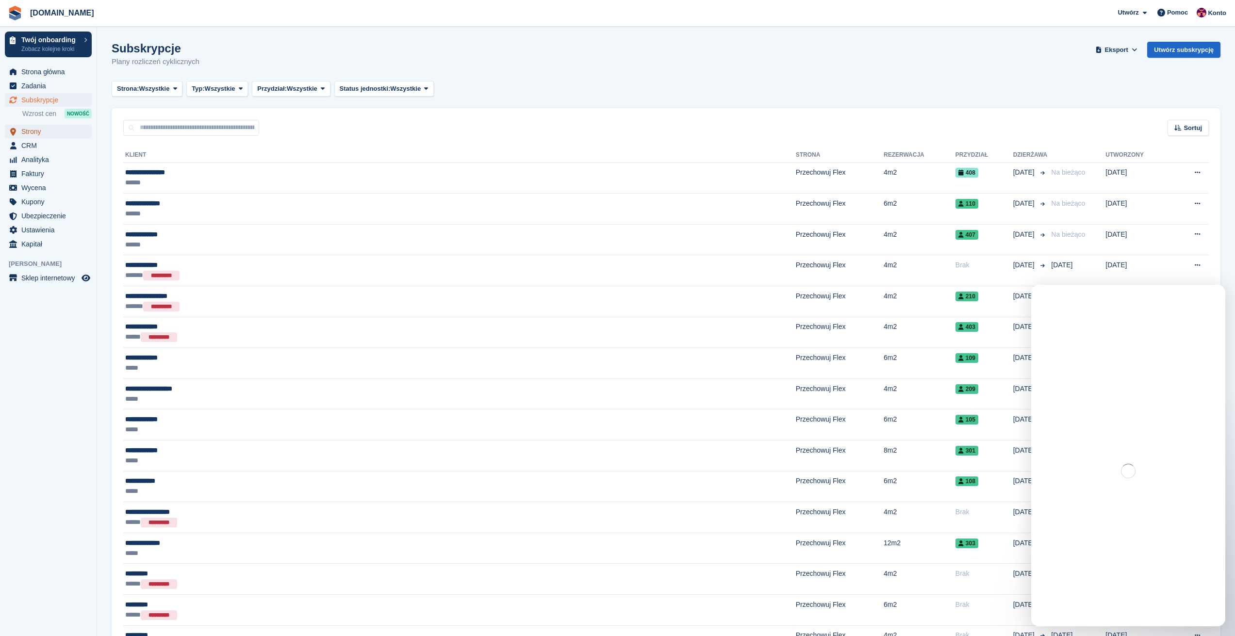
click at [34, 130] on span "Strony" at bounding box center [50, 132] width 58 height 14
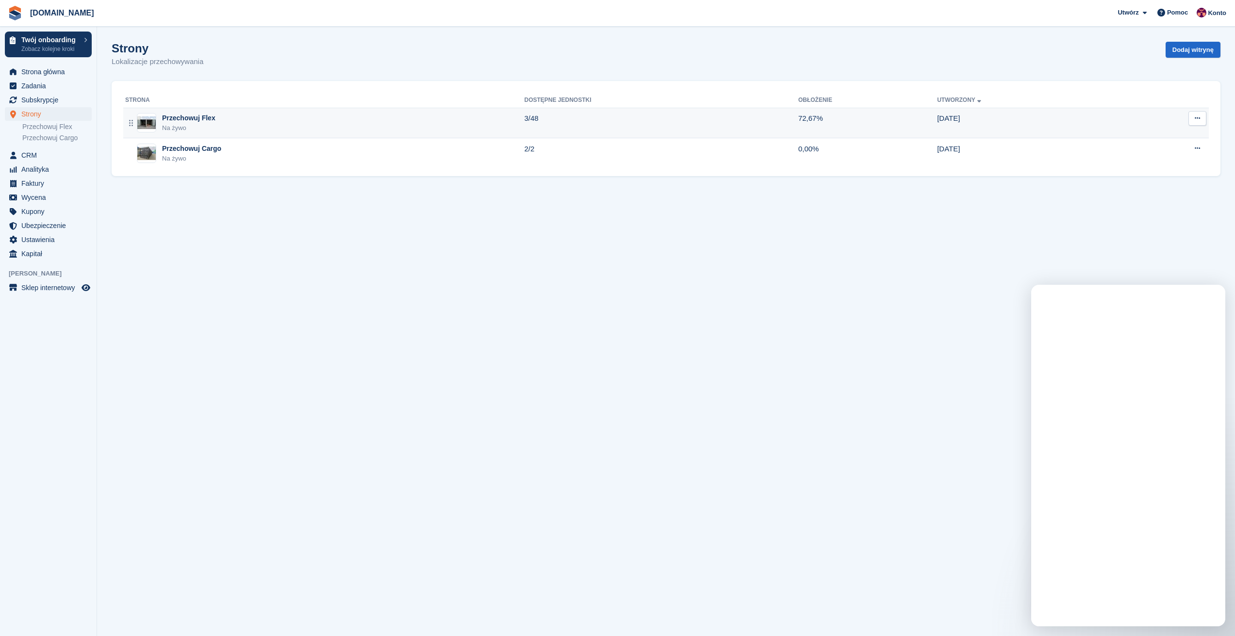
click at [185, 122] on div "Przechowuj Flex" at bounding box center [188, 118] width 53 height 10
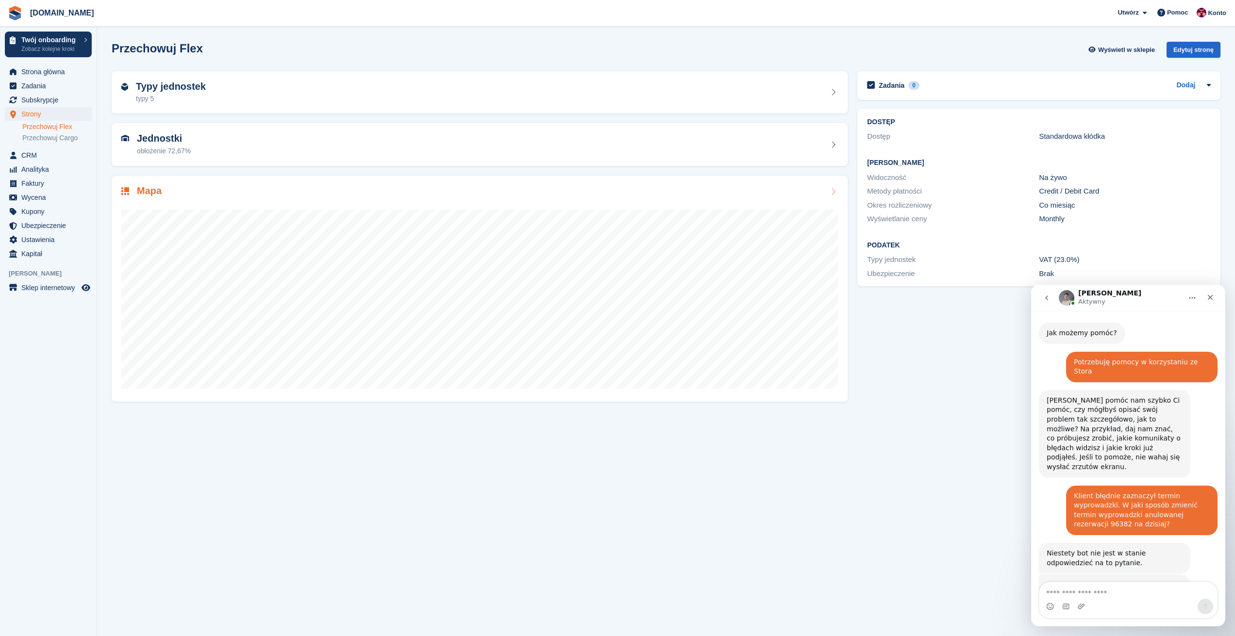
scroll to position [275, 0]
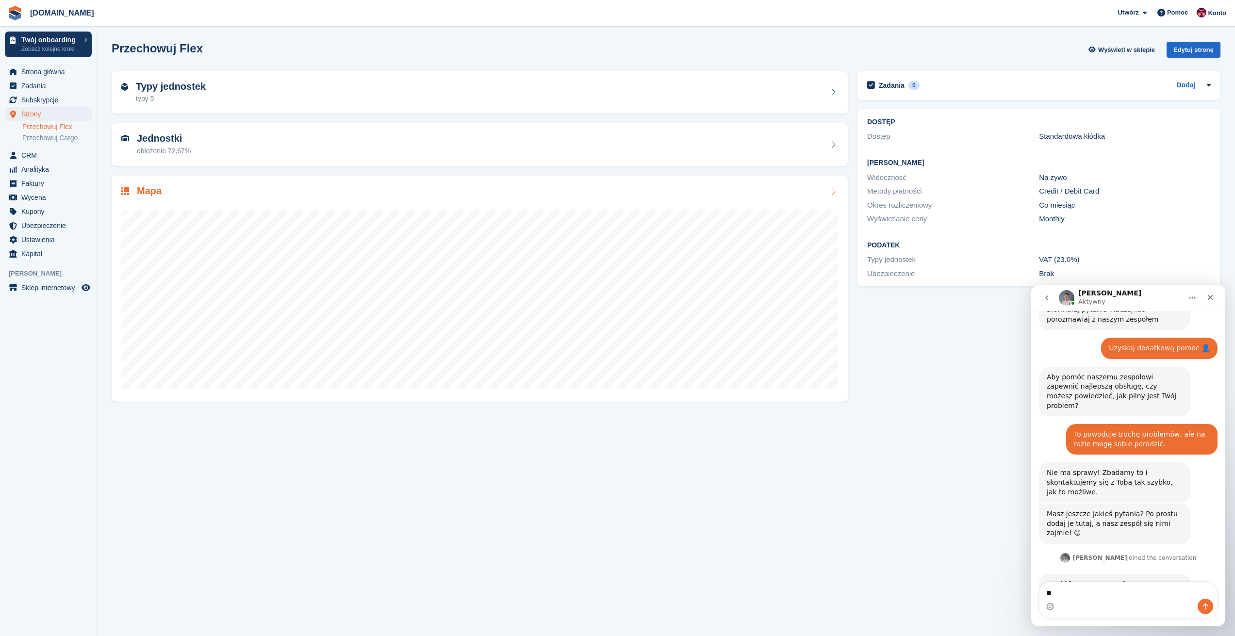
type textarea "***"
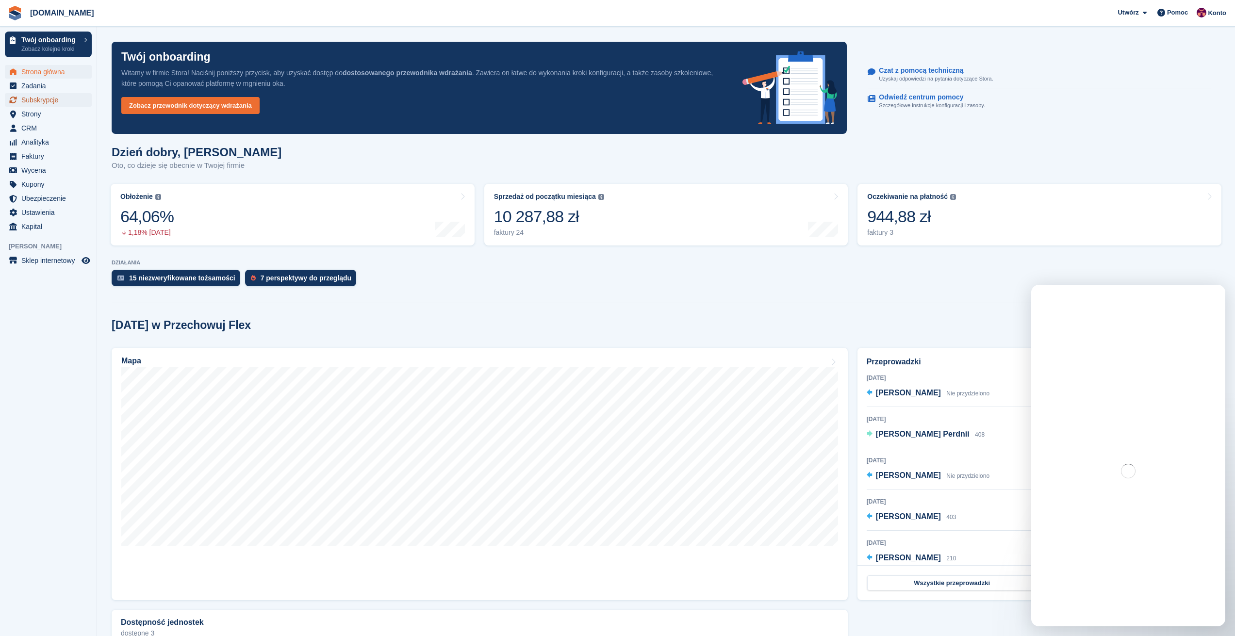
click at [43, 102] on span "Subskrypcje" at bounding box center [50, 100] width 58 height 14
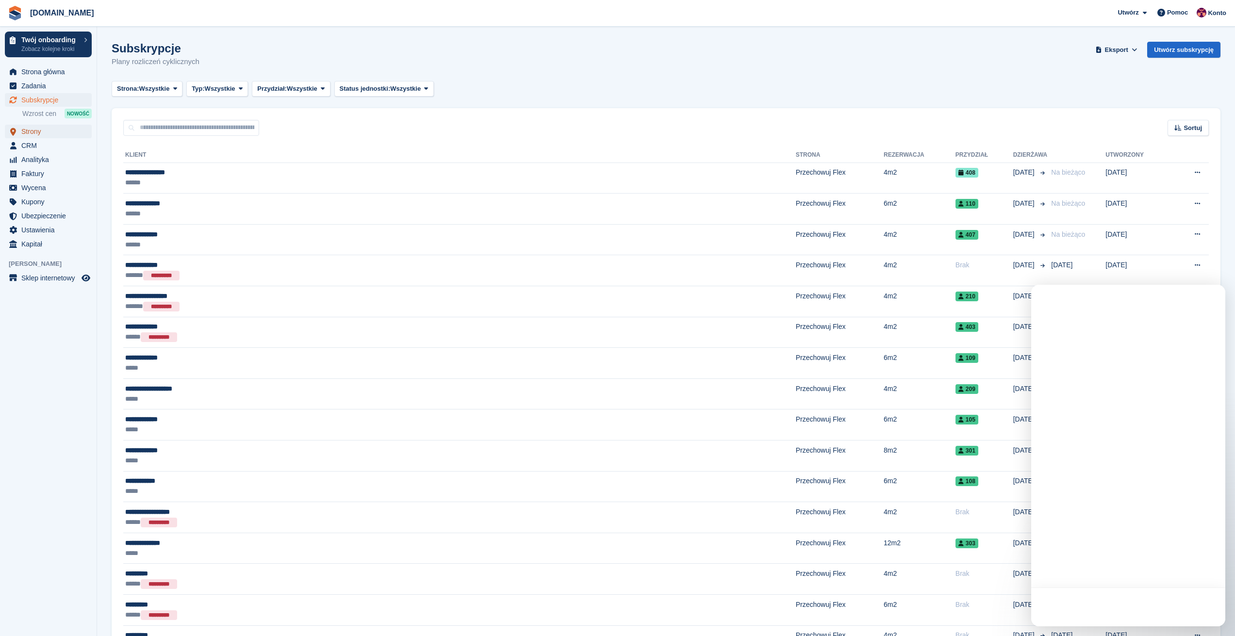
click at [30, 131] on span "Strony" at bounding box center [50, 132] width 58 height 14
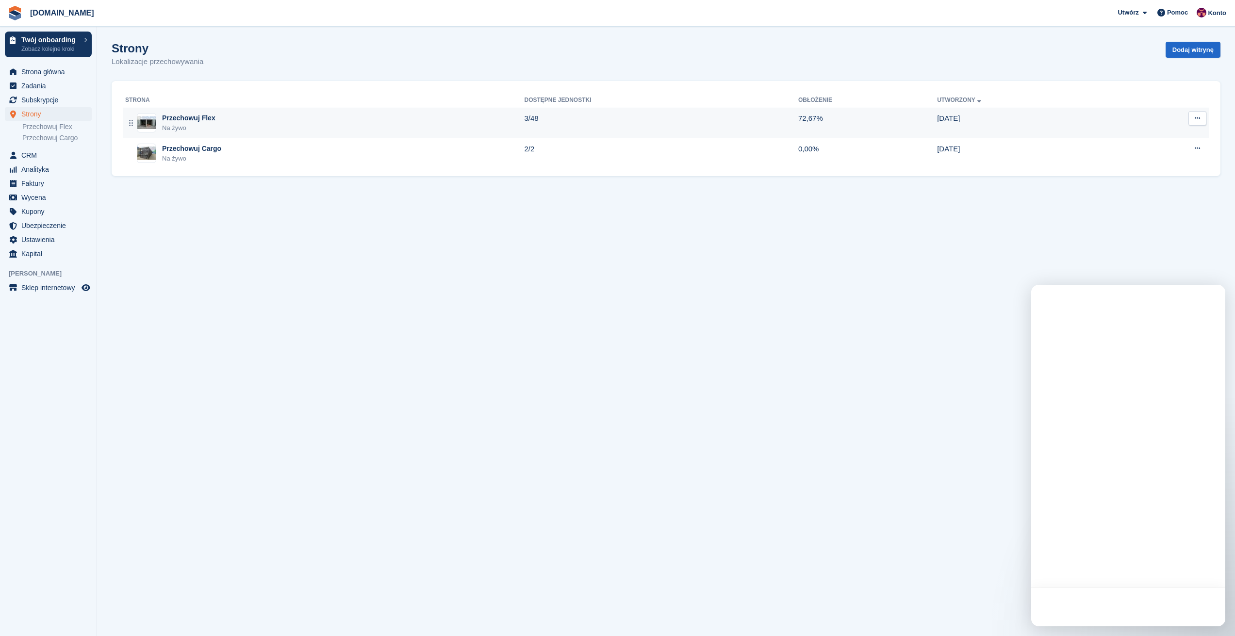
click at [192, 124] on div "Na żywo" at bounding box center [188, 128] width 53 height 10
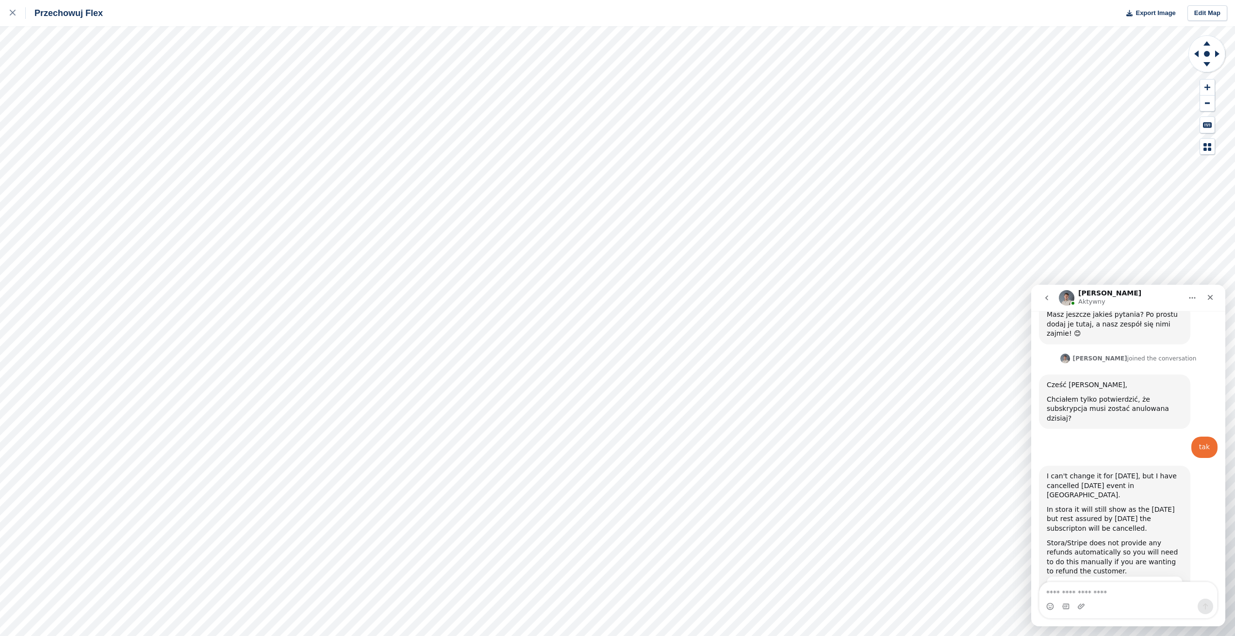
scroll to position [475, 0]
click at [5, 12] on link at bounding box center [13, 13] width 26 height 26
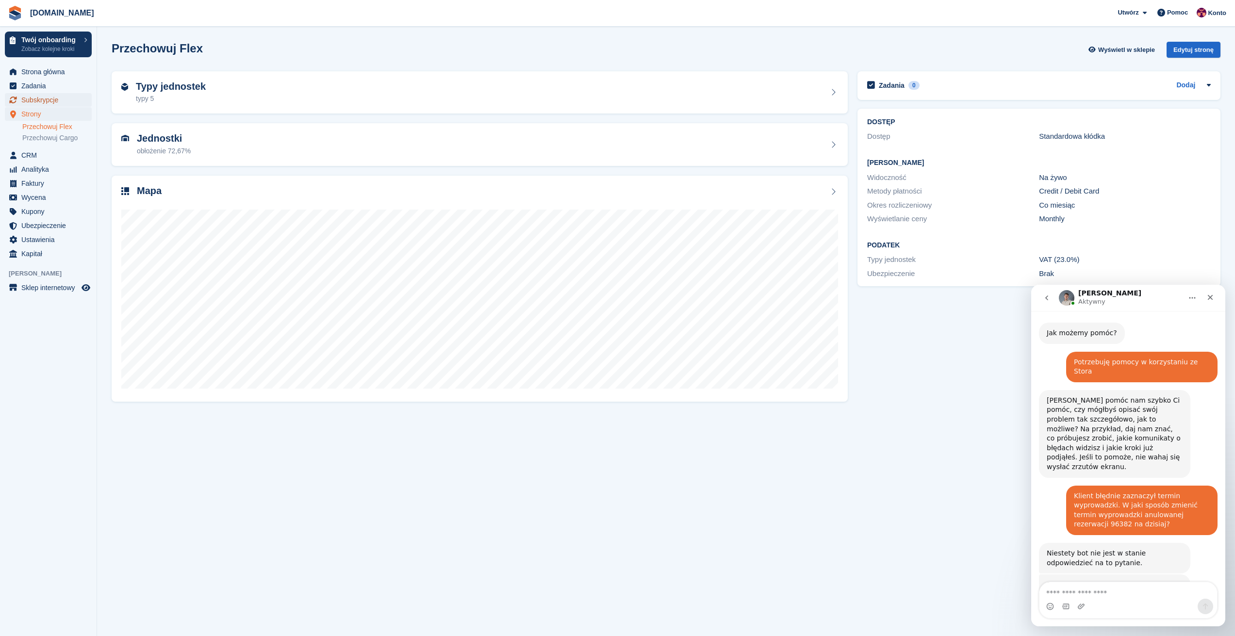
click at [39, 98] on span "Subskrypcje" at bounding box center [50, 100] width 58 height 14
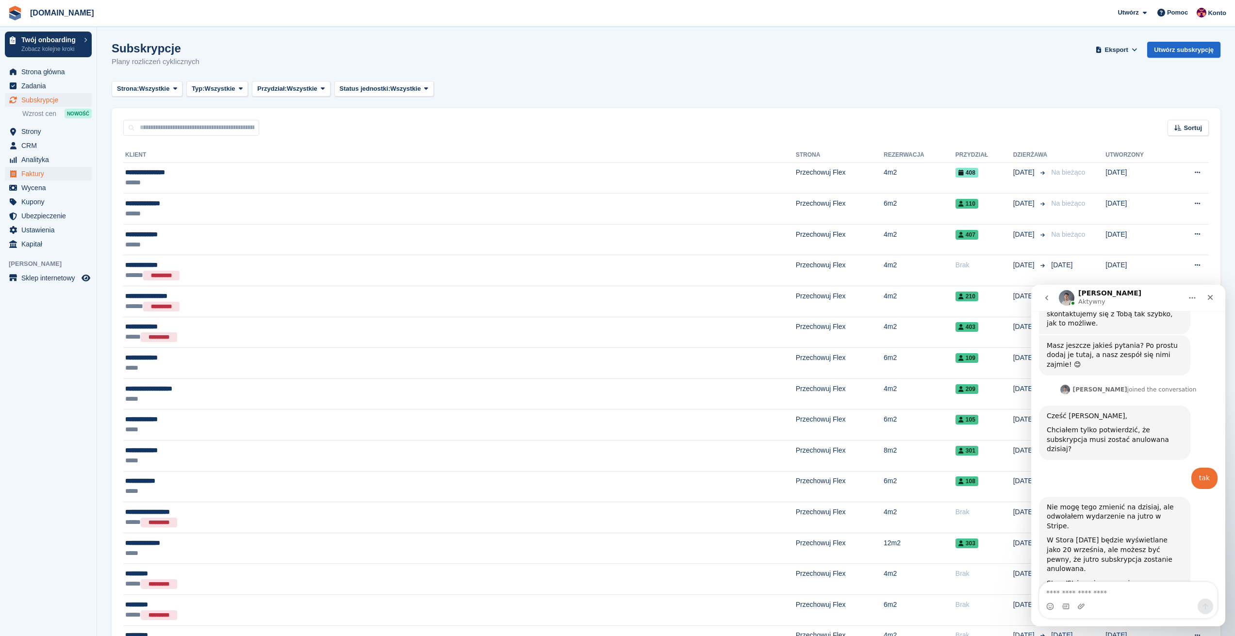
scroll to position [475, 0]
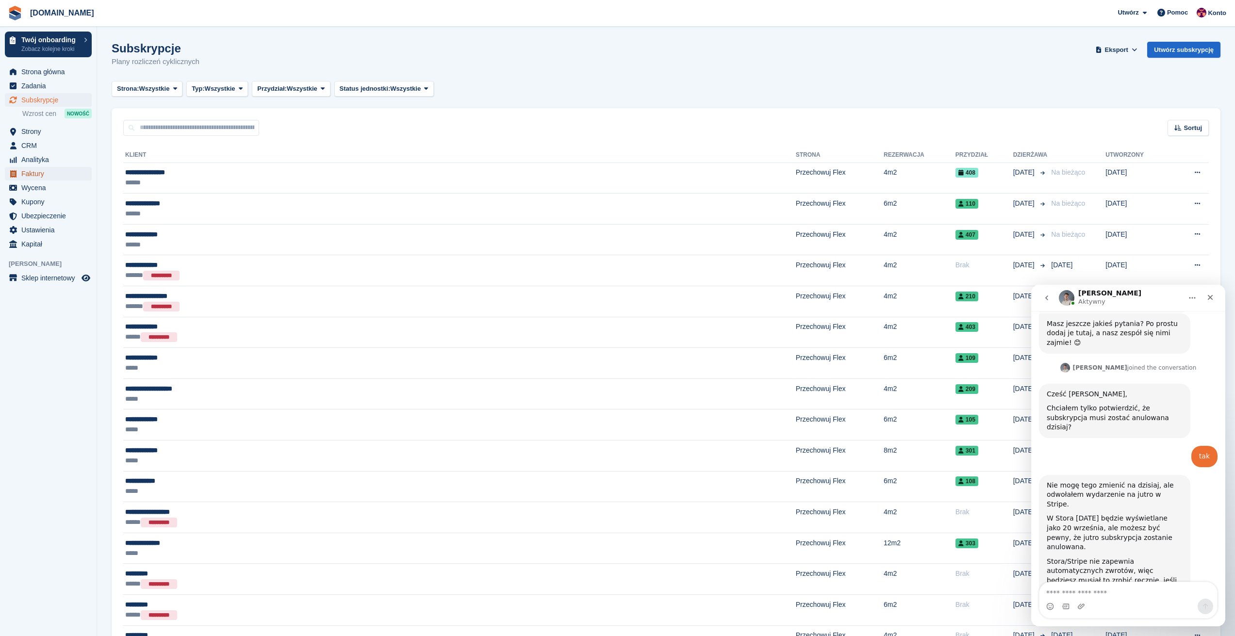
click at [40, 170] on span "Faktury" at bounding box center [50, 174] width 58 height 14
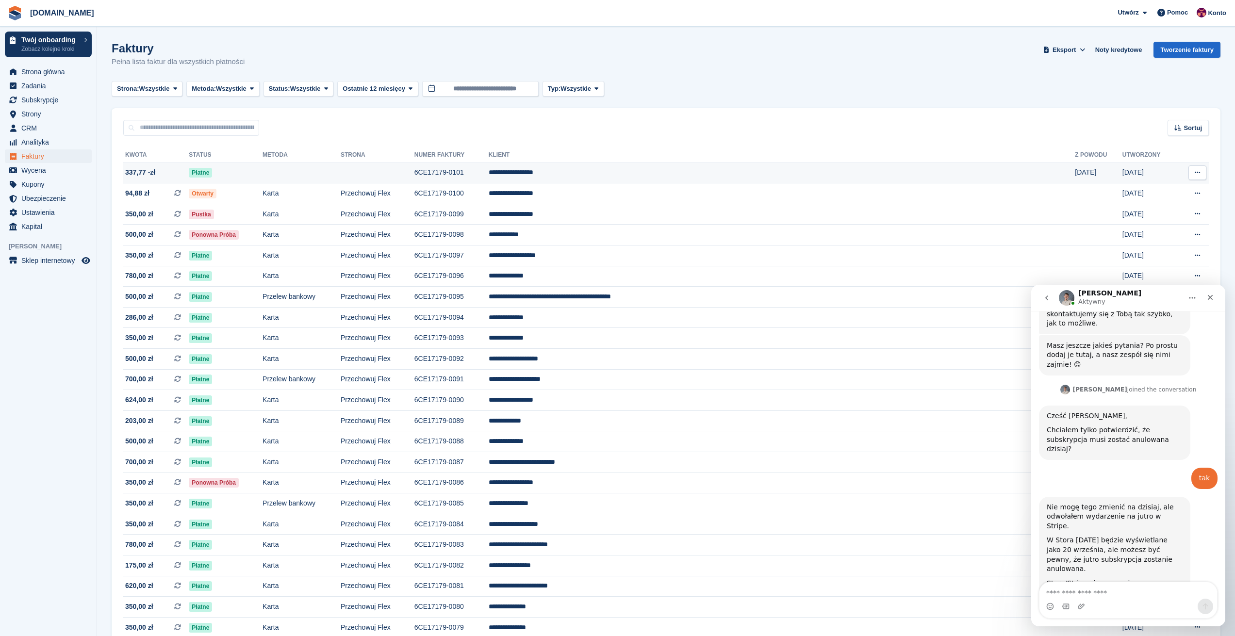
scroll to position [475, 0]
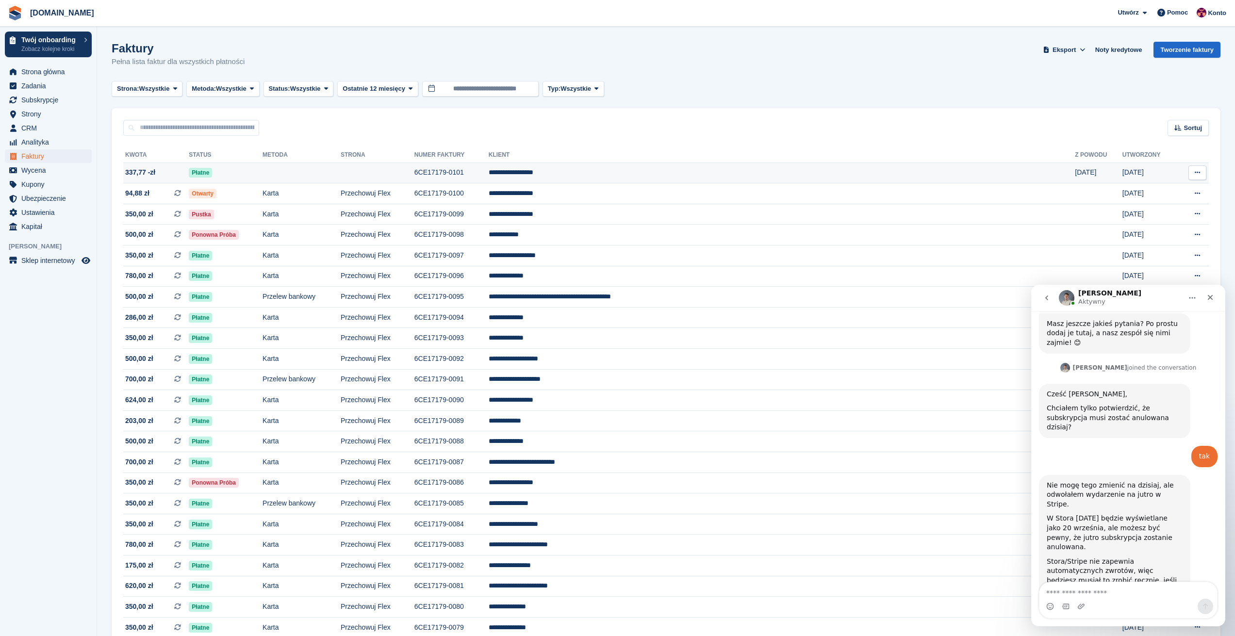
click at [175, 176] on span "337,77 -zł" at bounding box center [156, 172] width 66 height 10
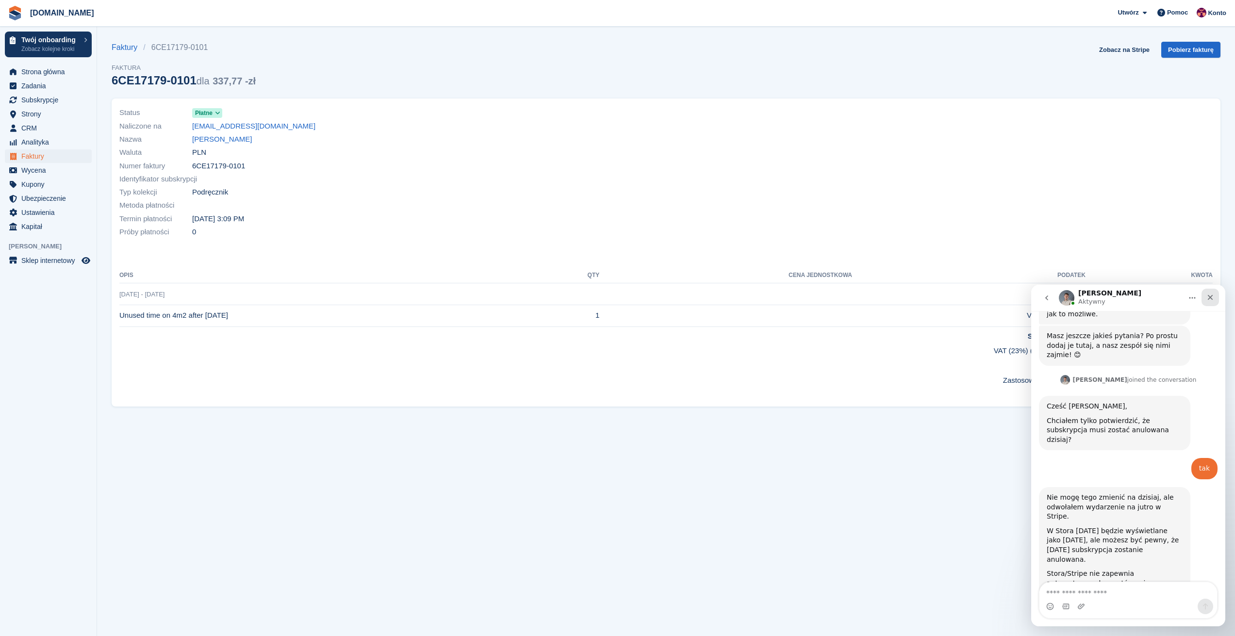
scroll to position [475, 0]
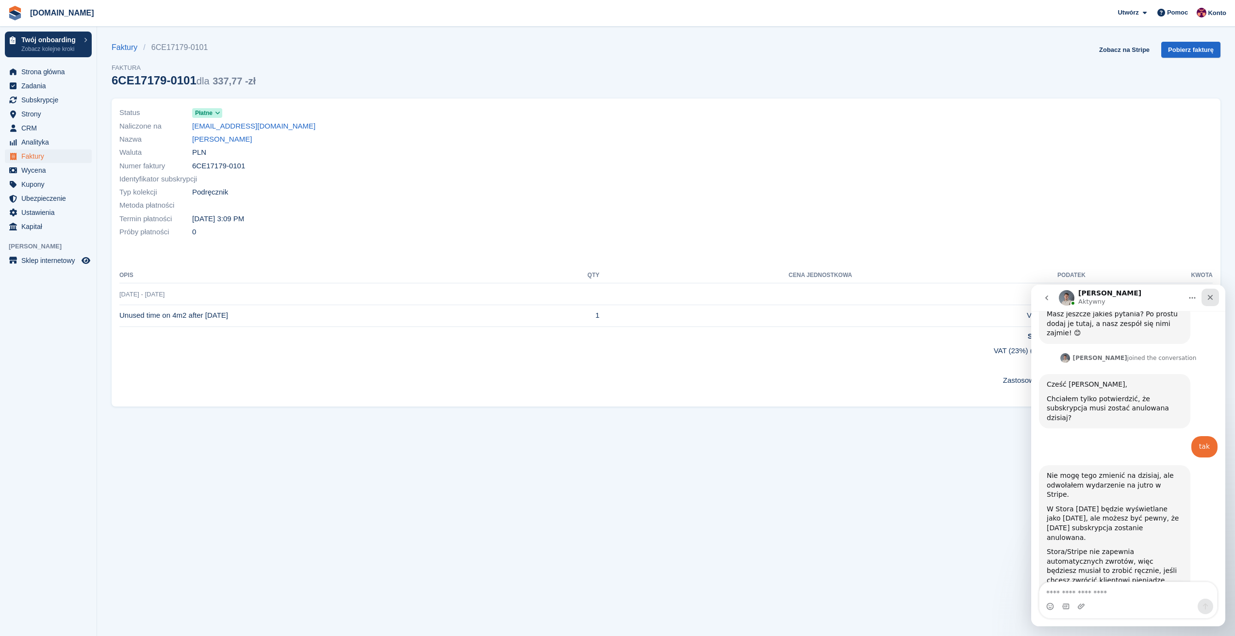
click at [1213, 297] on icon "Zamknij" at bounding box center [1210, 298] width 8 height 8
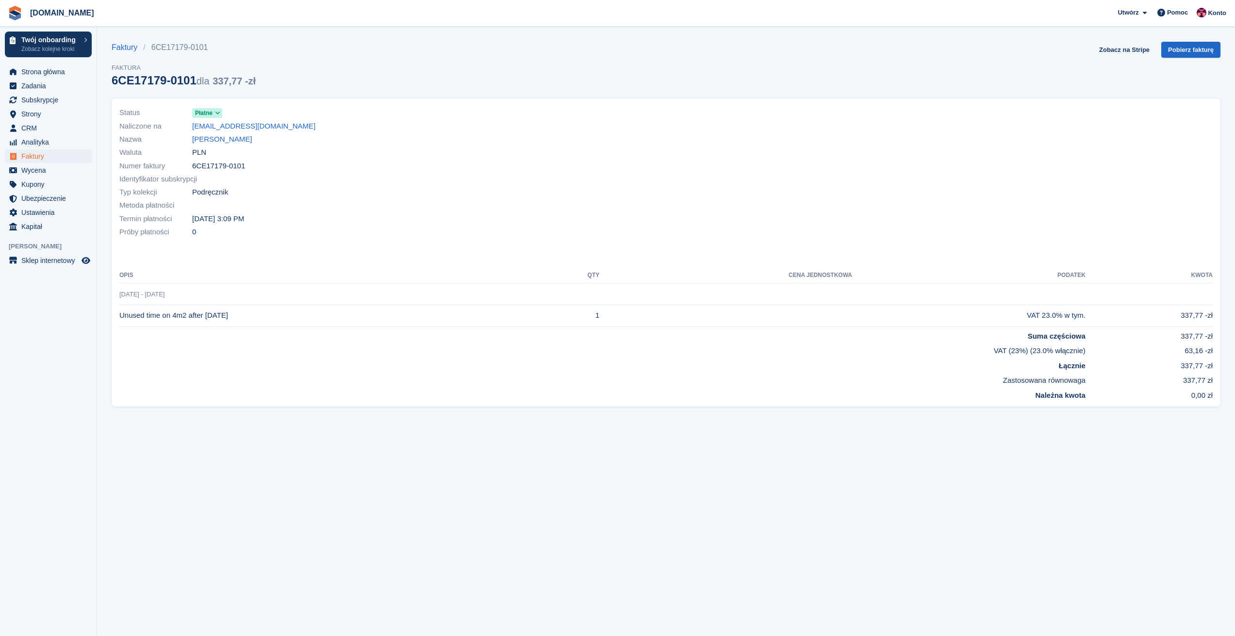
click at [212, 112] on span "Płatne" at bounding box center [203, 113] width 17 height 9
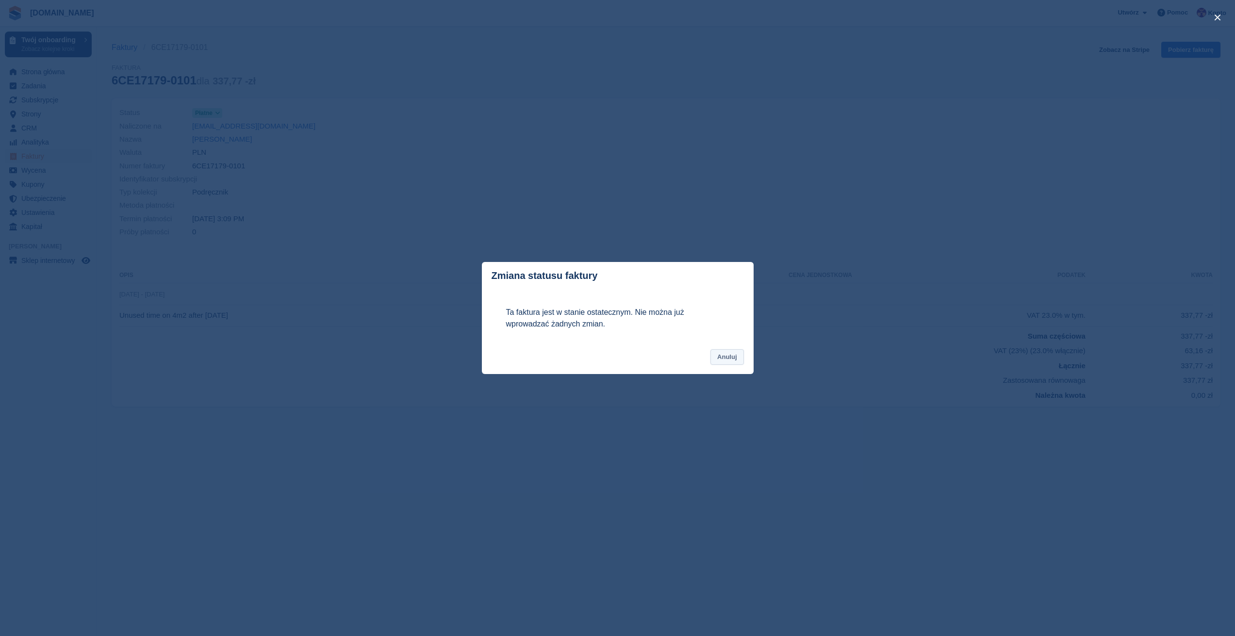
click at [735, 358] on button "Anuluj" at bounding box center [726, 357] width 33 height 16
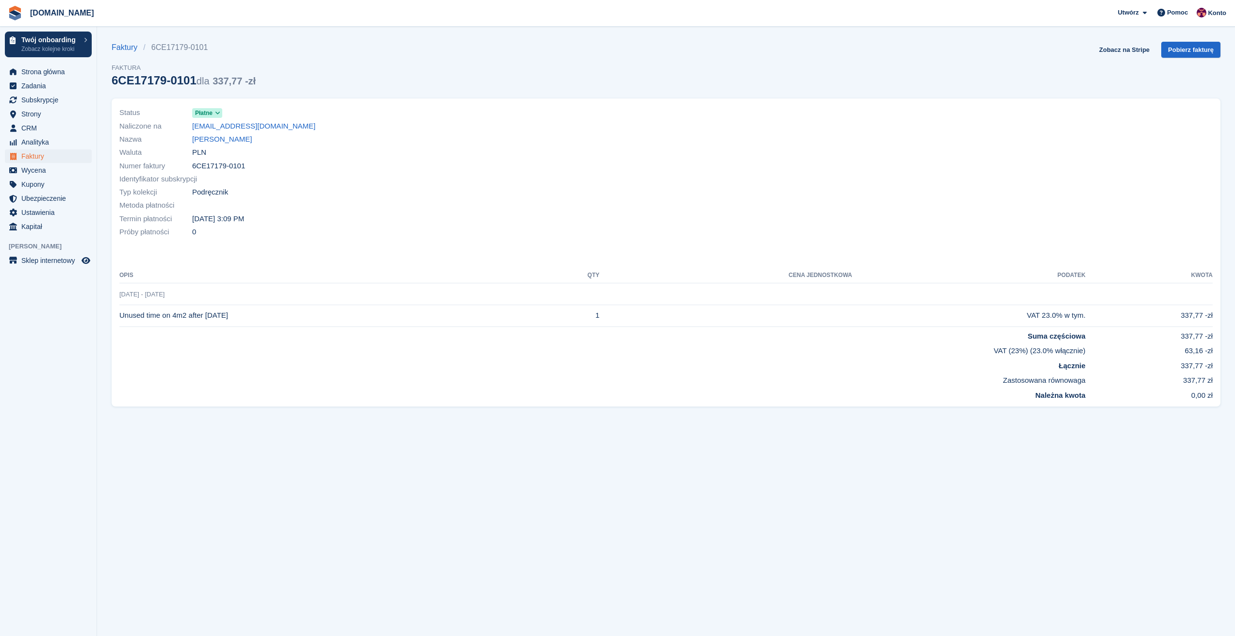
click at [214, 114] on span at bounding box center [217, 113] width 8 height 8
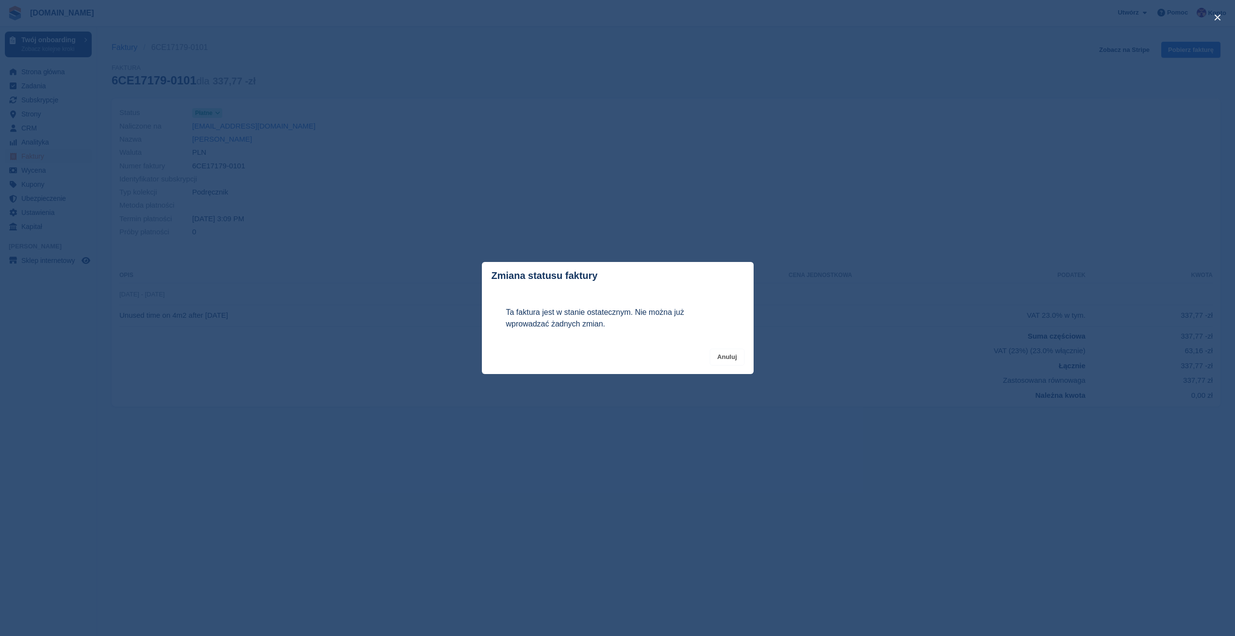
click at [737, 358] on button "Anuluj" at bounding box center [726, 357] width 33 height 16
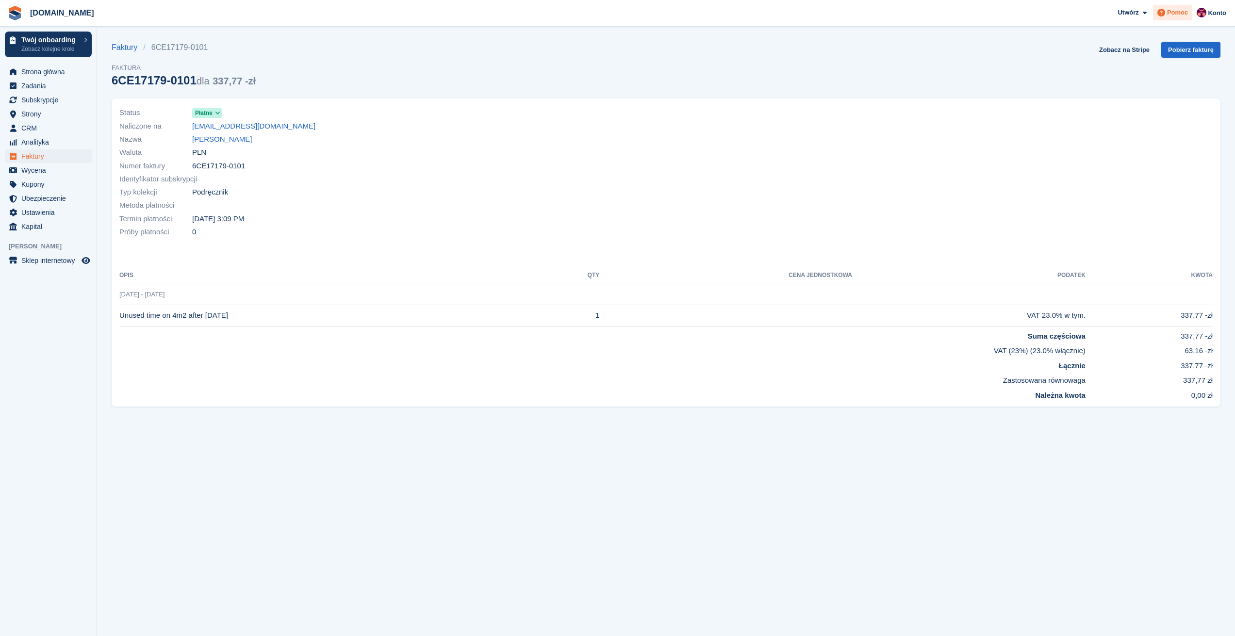
click at [1167, 17] on span at bounding box center [1161, 13] width 12 height 12
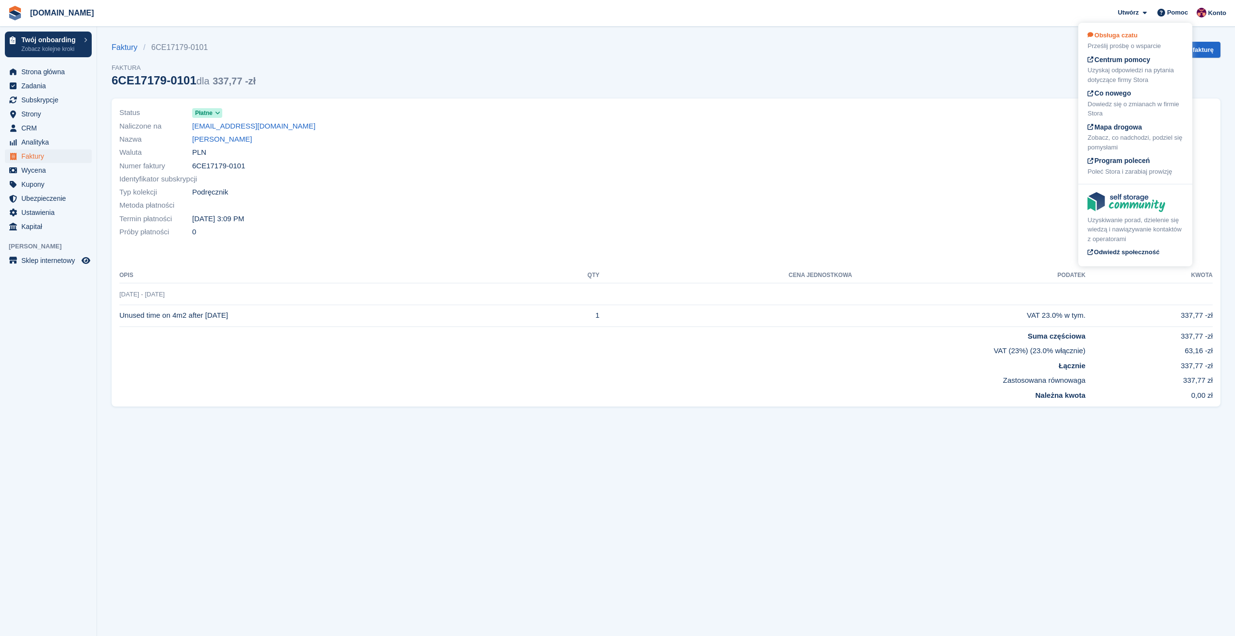
click at [1138, 40] on div "Obsługa czatu Prześlij prośbę o wsparcie" at bounding box center [1135, 41] width 96 height 20
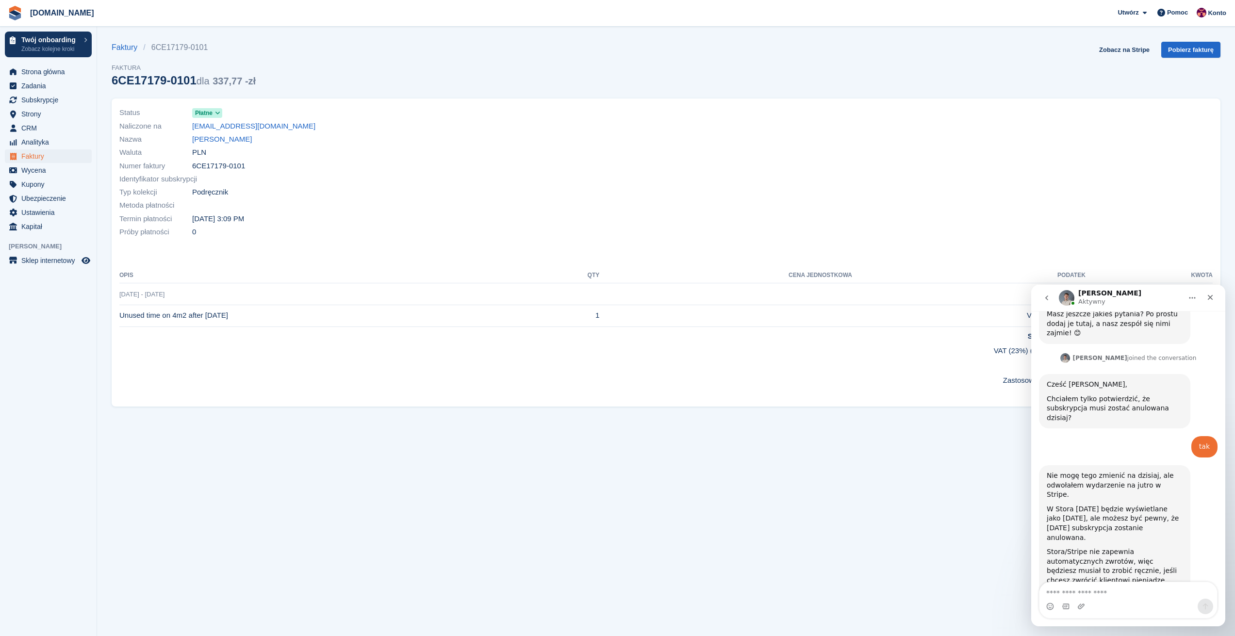
click at [1106, 596] on textarea "Napisz wiadomość..." at bounding box center [1128, 590] width 178 height 16
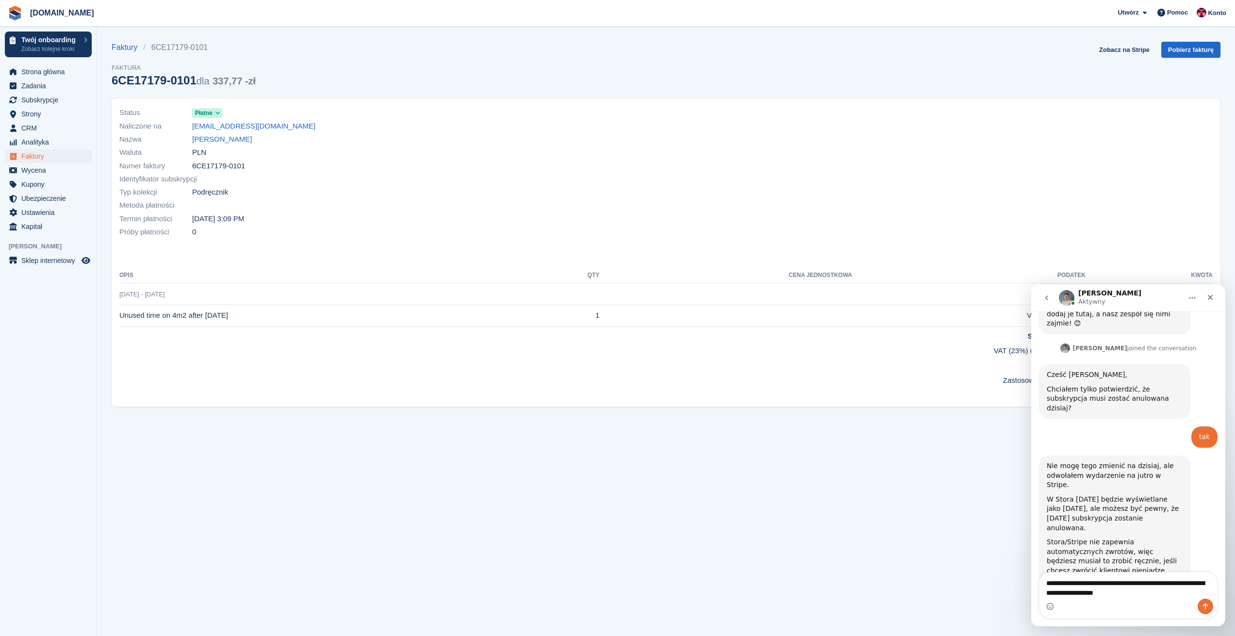
type textarea "**********"
click at [39, 155] on span "Faktury" at bounding box center [50, 156] width 58 height 14
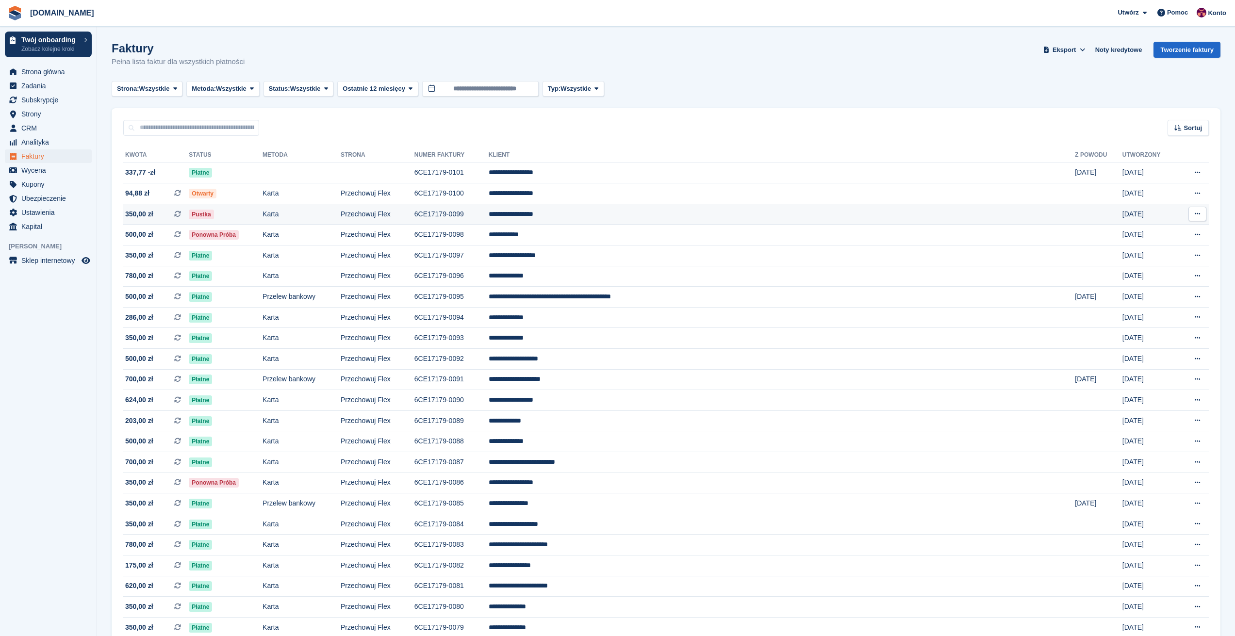
click at [489, 215] on td "6CE17179-0099" at bounding box center [451, 214] width 74 height 21
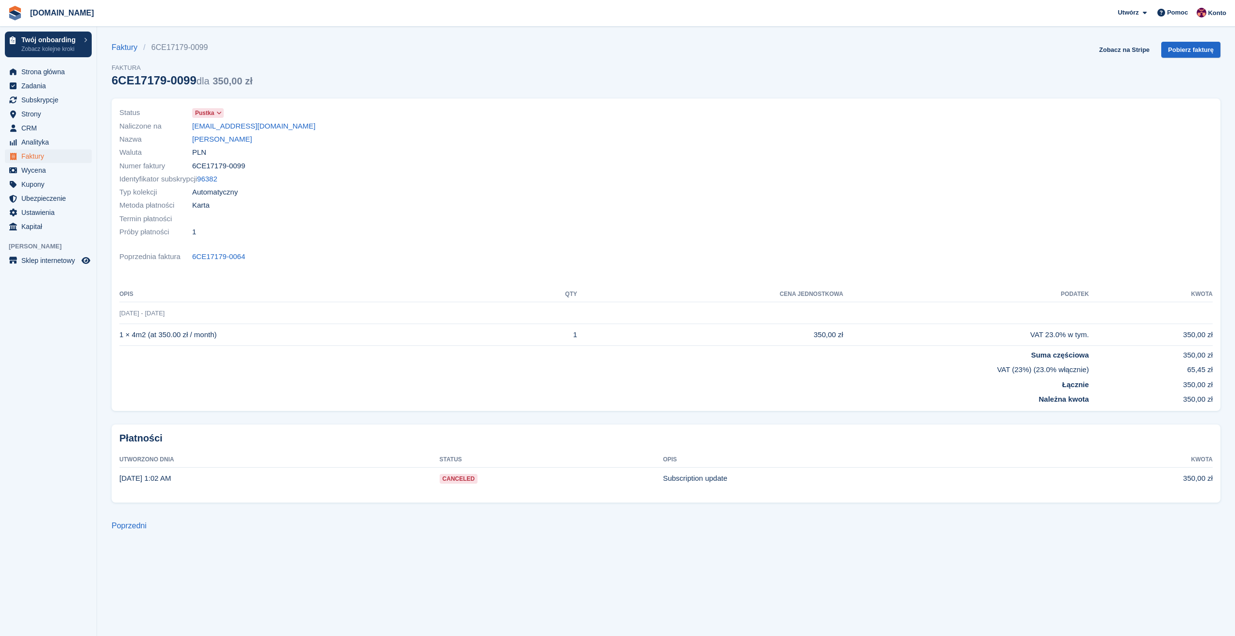
drag, startPoint x: 192, startPoint y: 82, endPoint x: 109, endPoint y: 91, distance: 83.0
click at [109, 91] on section "Faktury 6CE17179-0099 Faktura 6CE17179-0099 dla 350,00 zł Zobacz na Stripe Pobi…" at bounding box center [666, 318] width 1138 height 636
copy div "6CE17179-0099"
click at [1137, 17] on span "Utwórz" at bounding box center [1127, 13] width 21 height 10
click at [1178, 14] on span "Pomoc" at bounding box center [1177, 13] width 21 height 10
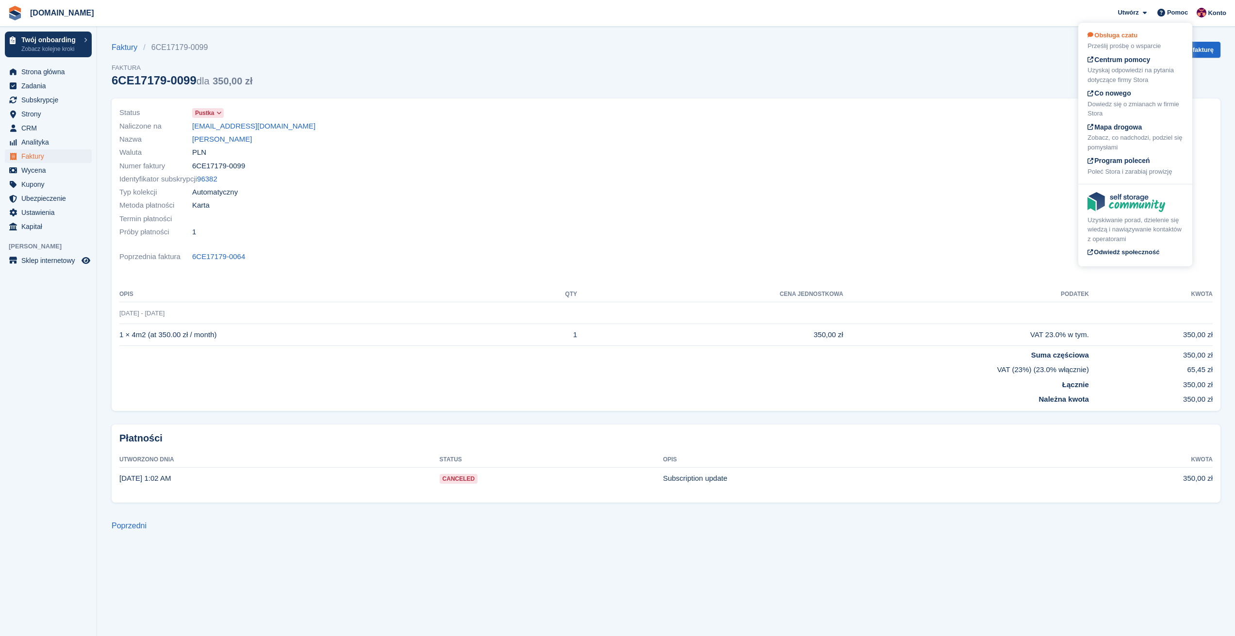
click at [1135, 41] on div "Obsługa czatu Prześlij prośbę o wsparcie" at bounding box center [1135, 41] width 96 height 20
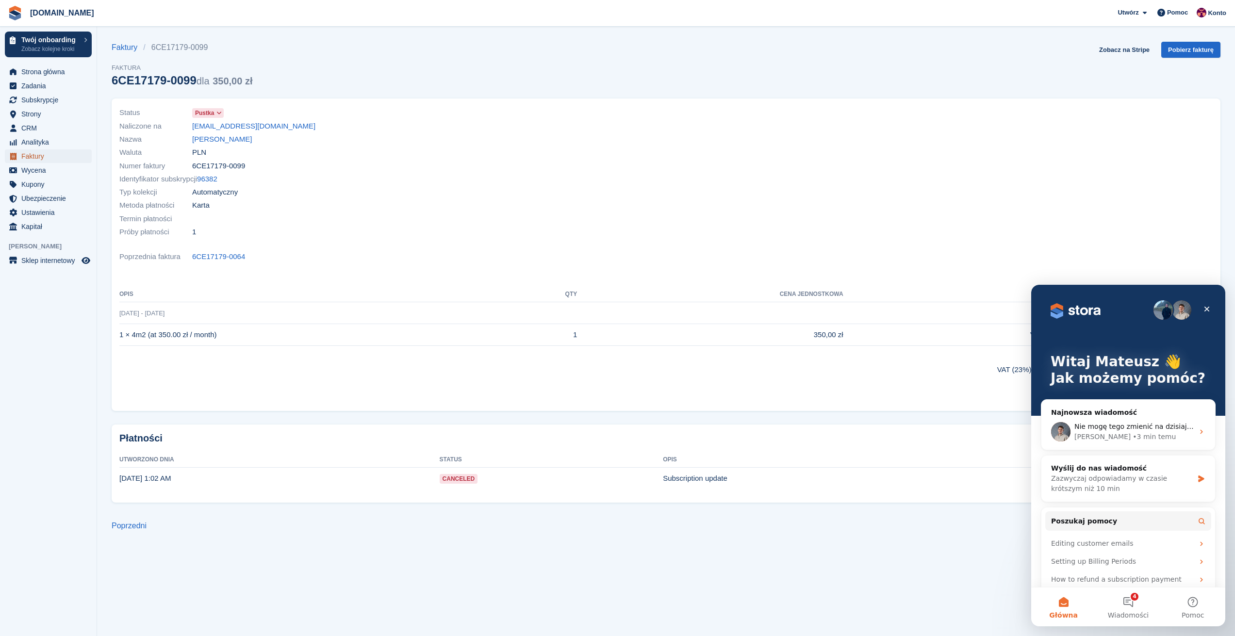
click at [46, 158] on span "Faktury" at bounding box center [50, 156] width 58 height 14
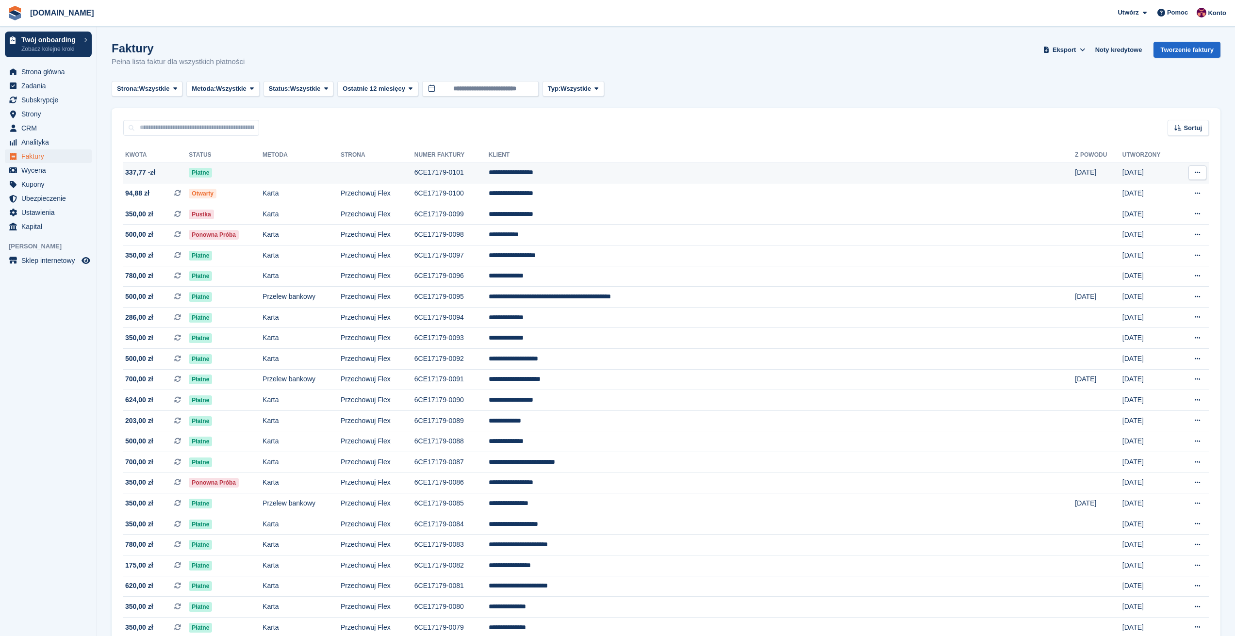
click at [135, 172] on span "337,77 -zł" at bounding box center [140, 172] width 30 height 10
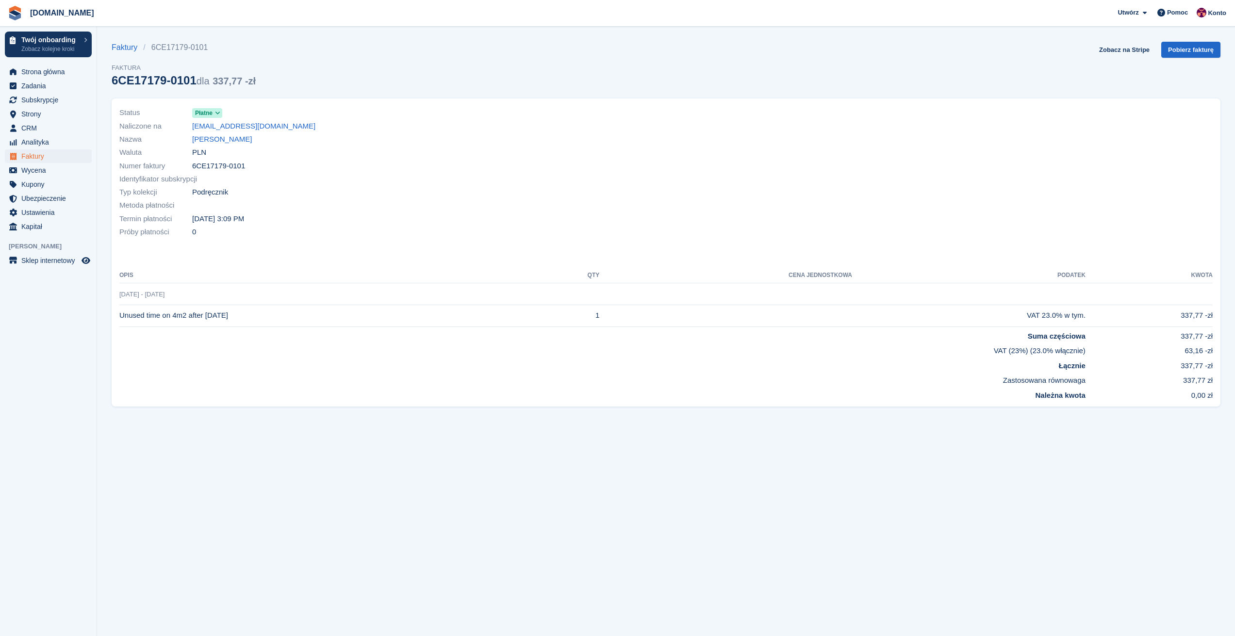
click at [223, 115] on div "Status Płatne" at bounding box center [389, 112] width 541 height 13
click at [217, 113] on icon at bounding box center [217, 113] width 5 height 6
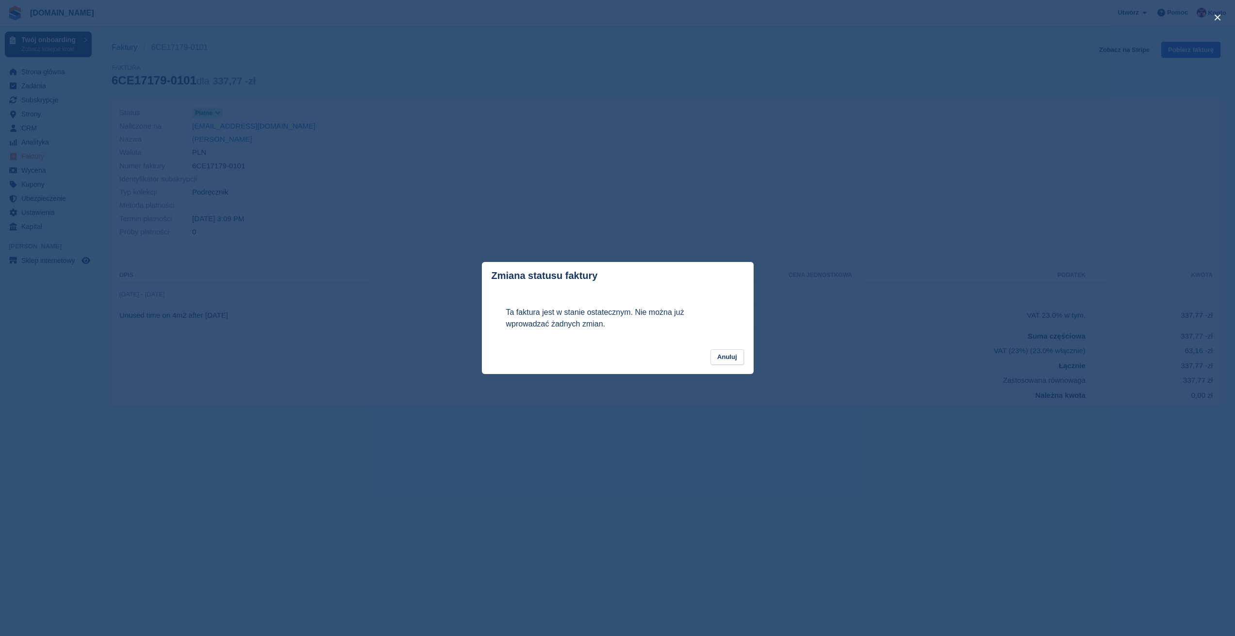
click at [419, 119] on div "close" at bounding box center [617, 318] width 1235 height 636
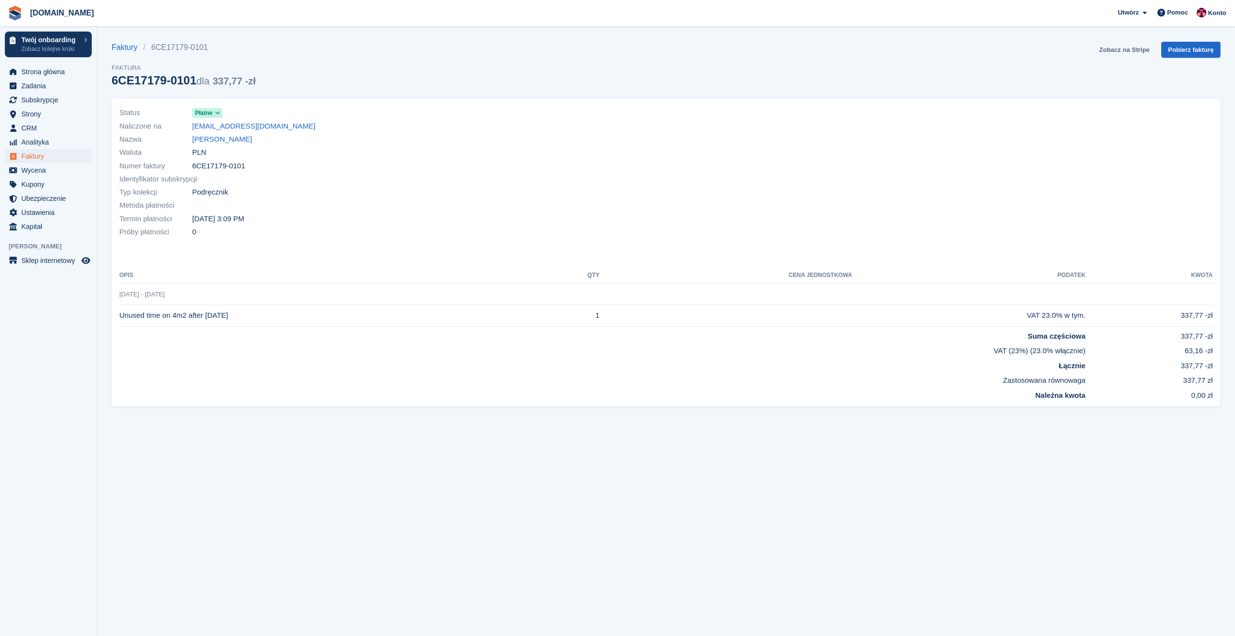
click at [1120, 48] on link "Zobacz na Stripe" at bounding box center [1124, 50] width 58 height 16
click at [1179, 15] on span "Pomoc" at bounding box center [1177, 13] width 21 height 10
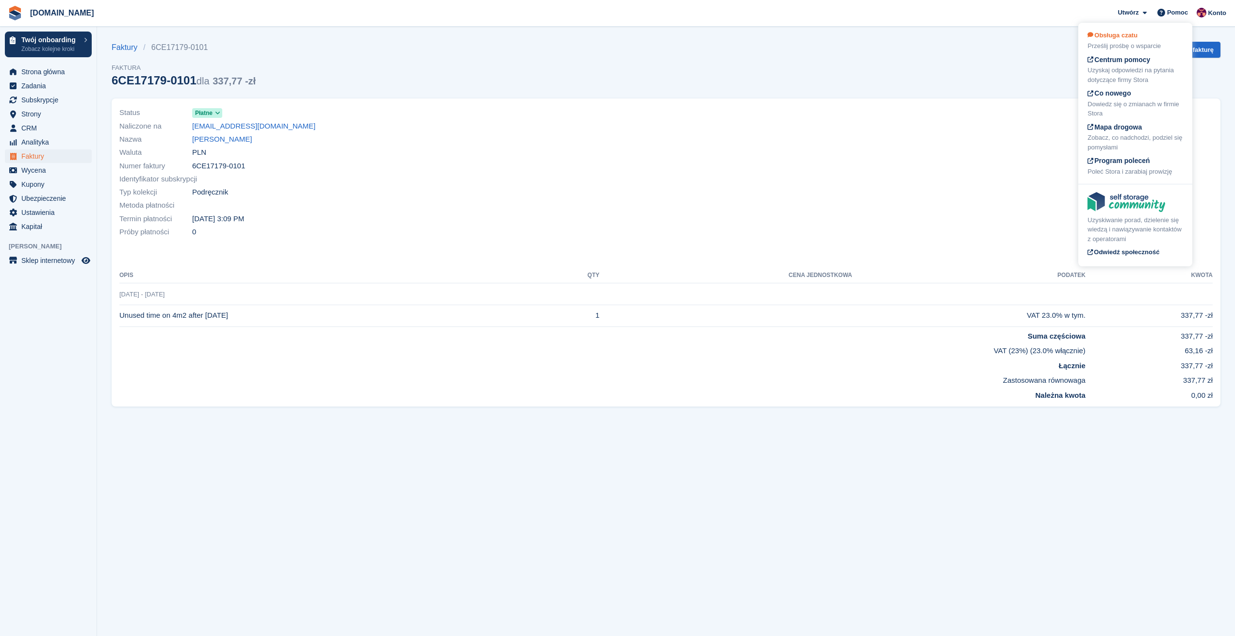
click at [1136, 42] on div "Prześlij prośbę o wsparcie" at bounding box center [1135, 46] width 96 height 10
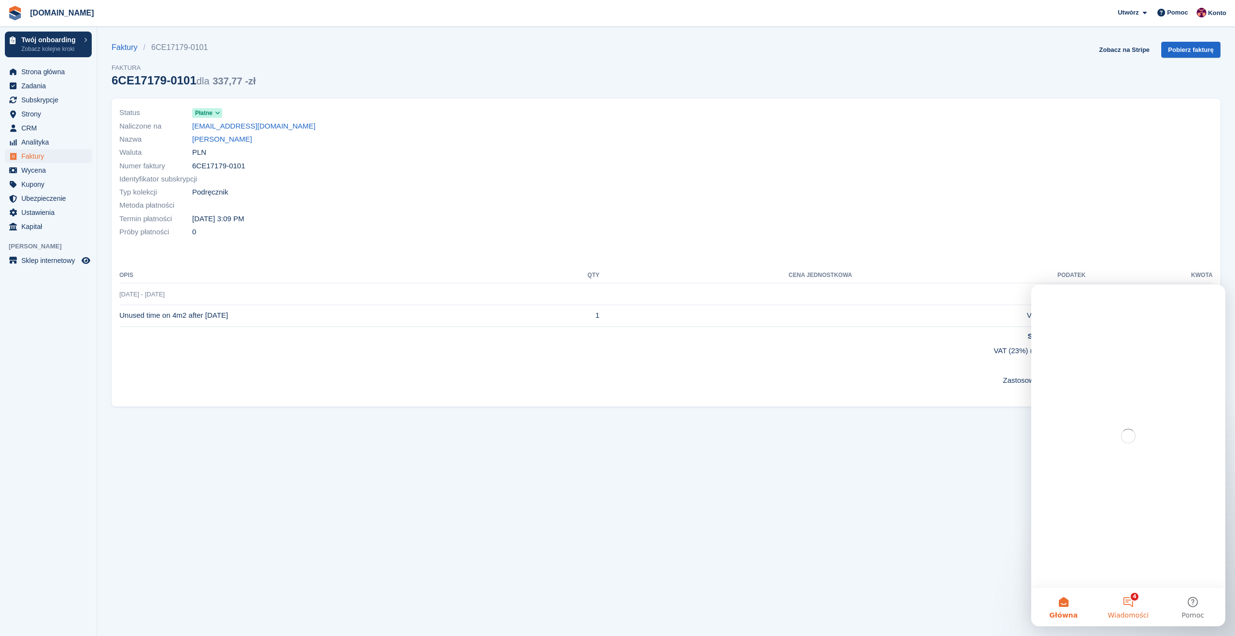
click at [1133, 598] on button "4 Wiadomości" at bounding box center [1128, 607] width 65 height 39
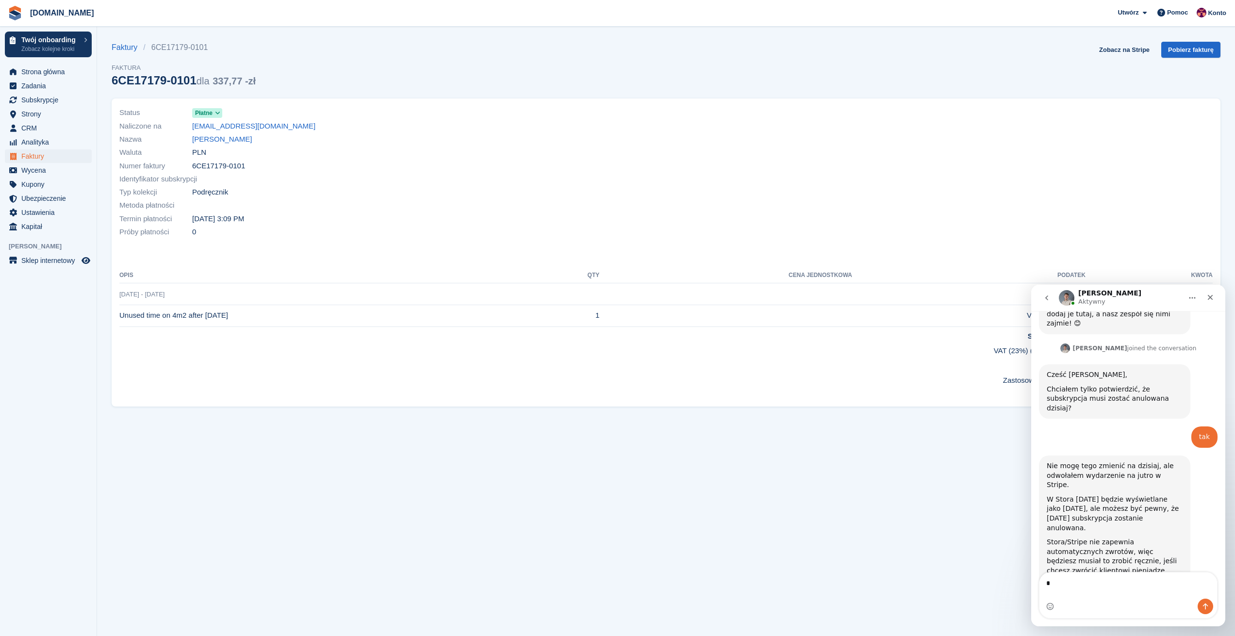
scroll to position [475, 0]
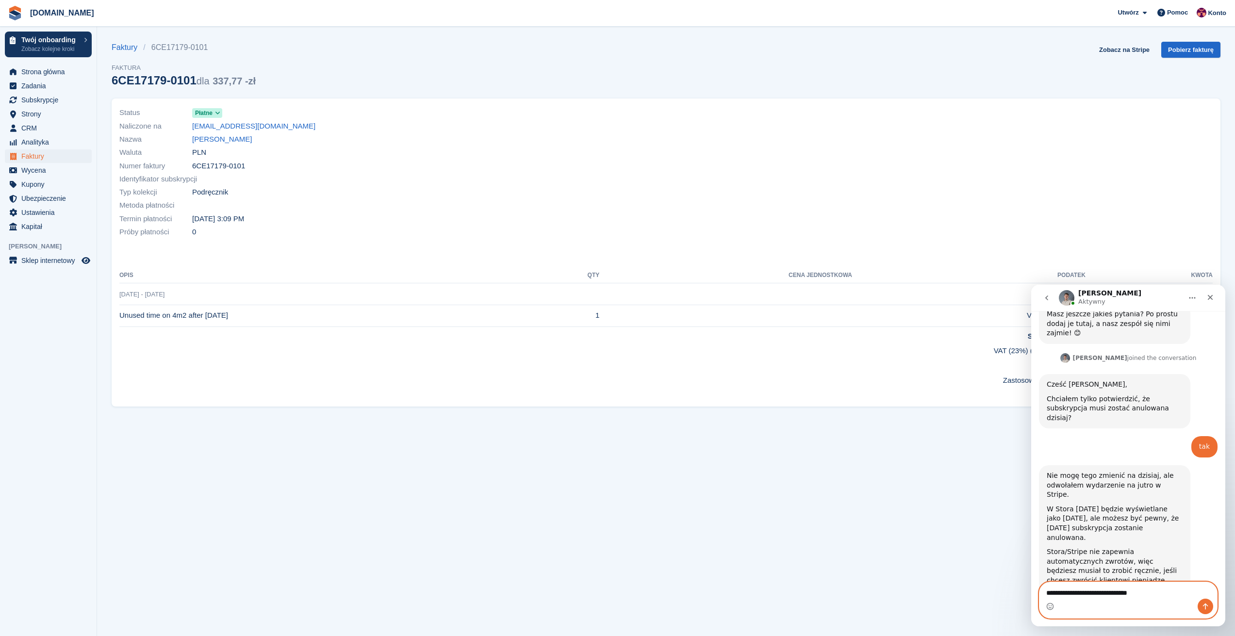
click at [1149, 597] on textarea "**********" at bounding box center [1128, 590] width 178 height 16
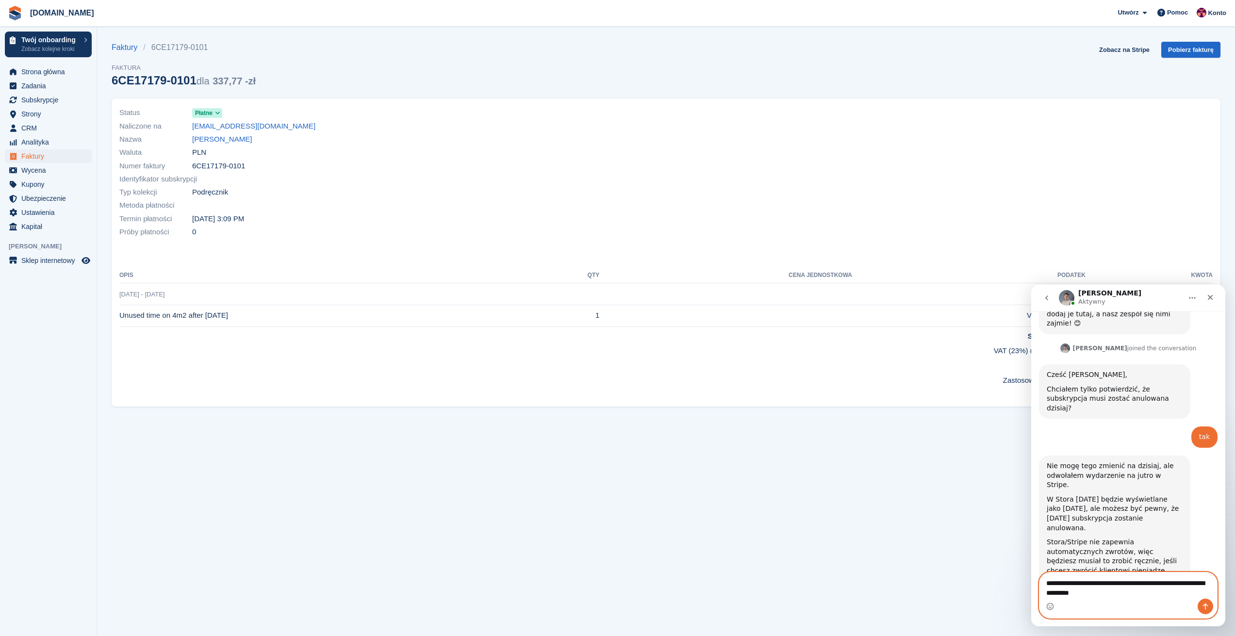
paste textarea "**********"
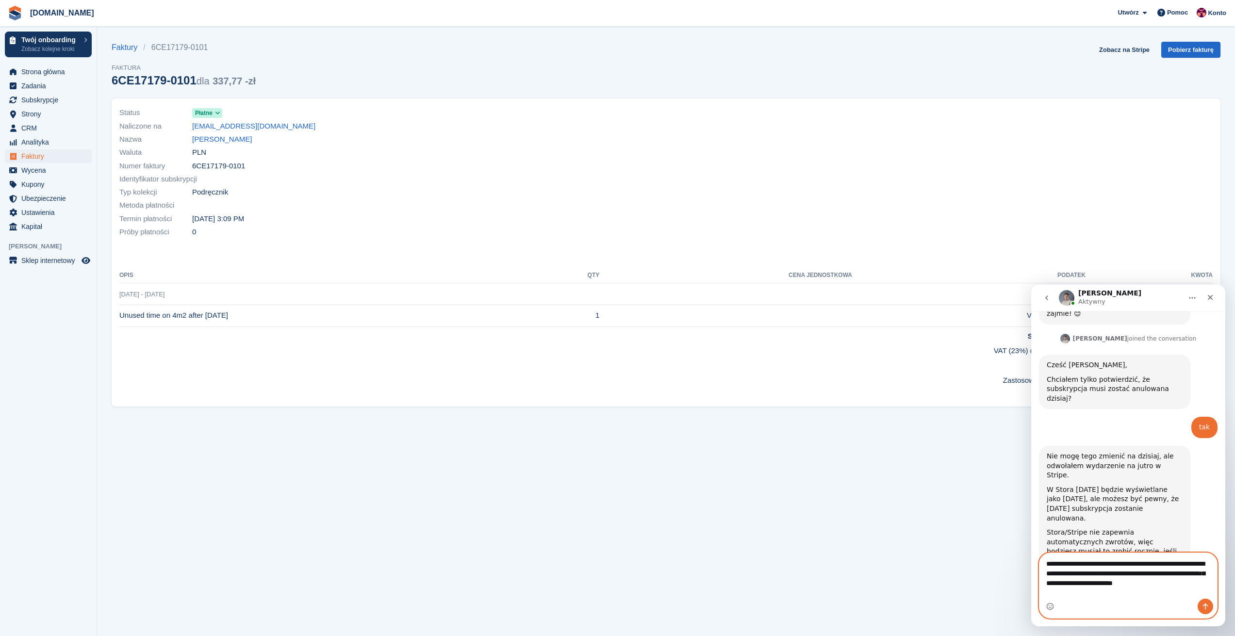
scroll to position [504, 0]
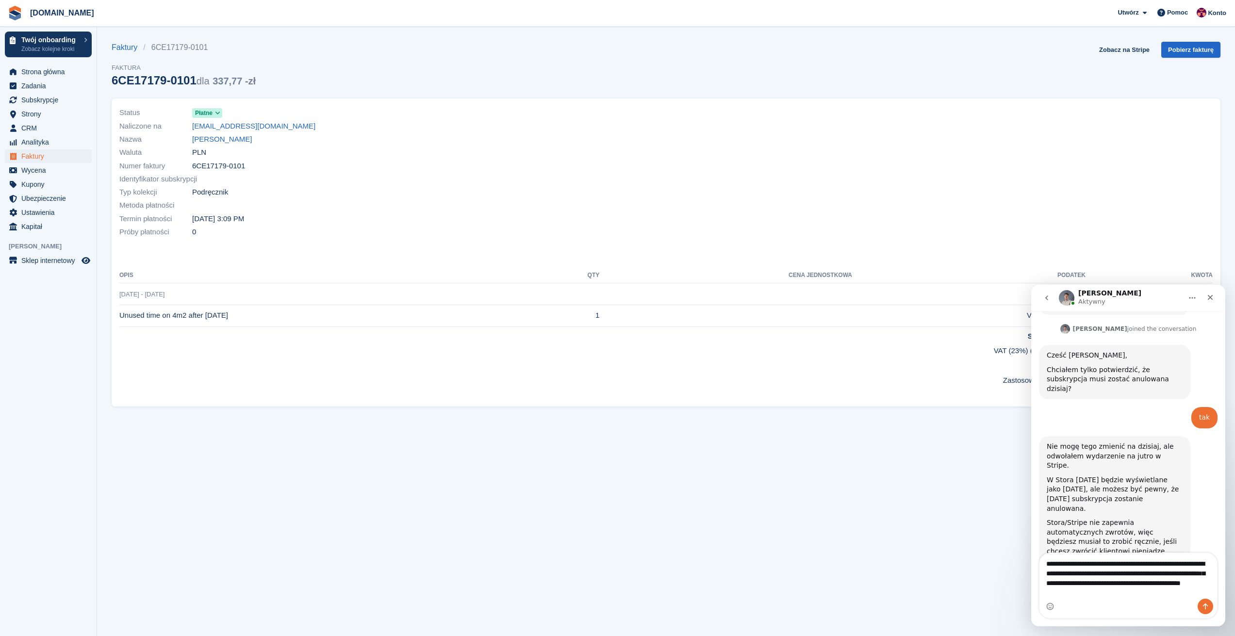
drag, startPoint x: 113, startPoint y: 81, endPoint x: 187, endPoint y: 86, distance: 74.9
click at [187, 86] on div "6CE17179-0101 dla 337,77 -zł" at bounding box center [184, 80] width 144 height 13
copy div "6CE17179-0101"
click at [1126, 605] on div "Komunikator Intercom" at bounding box center [1128, 607] width 178 height 16
click at [1168, 590] on textarea "**********" at bounding box center [1128, 576] width 178 height 46
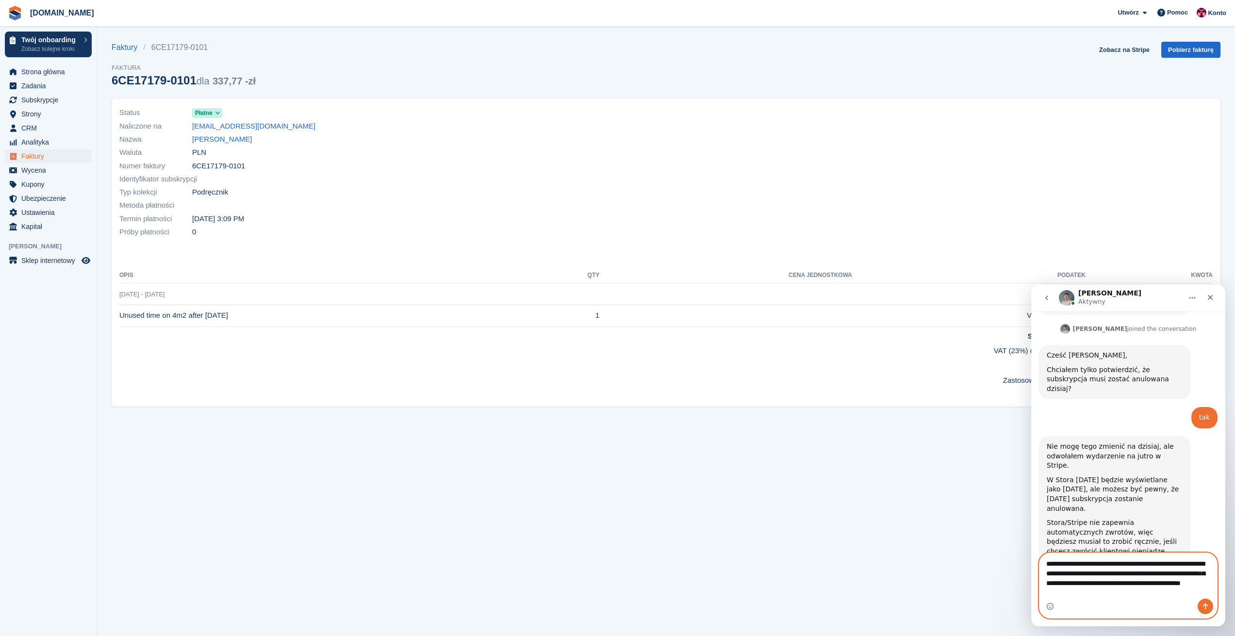
paste textarea "**********"
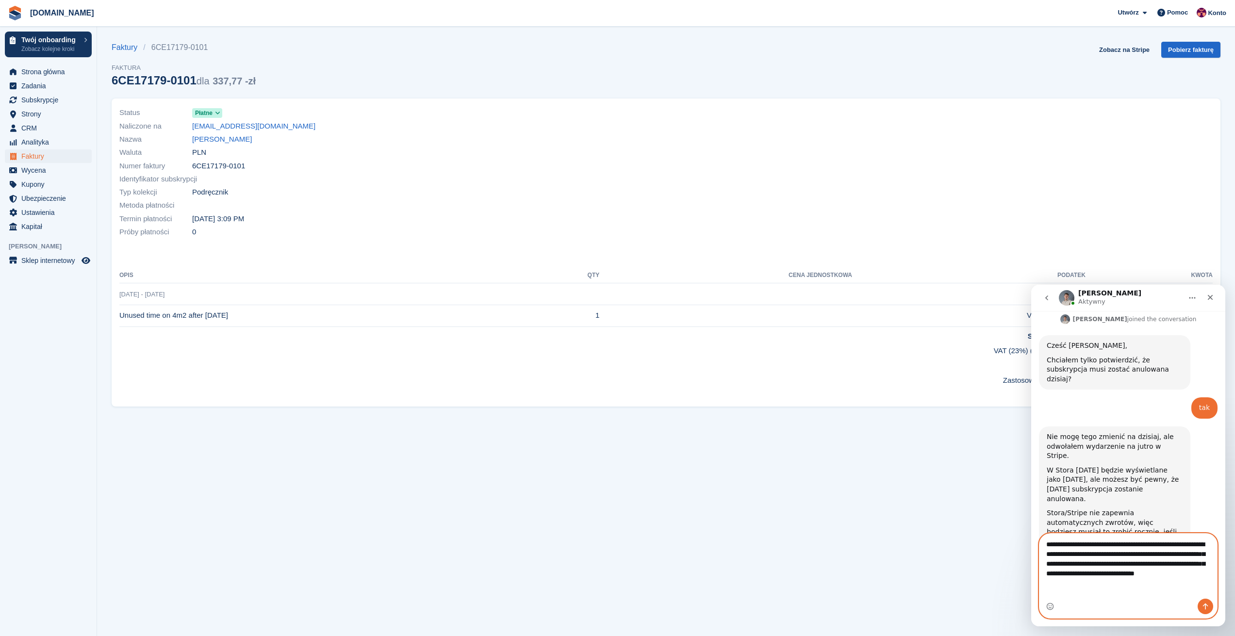
type textarea "**********"
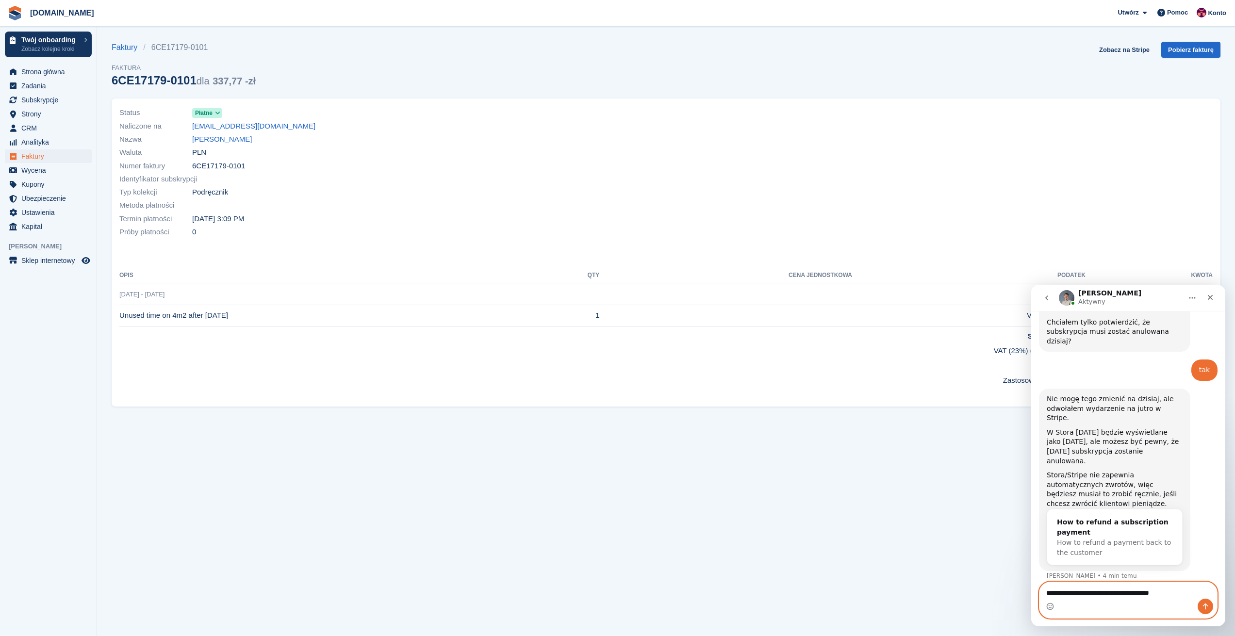
paste textarea "**********"
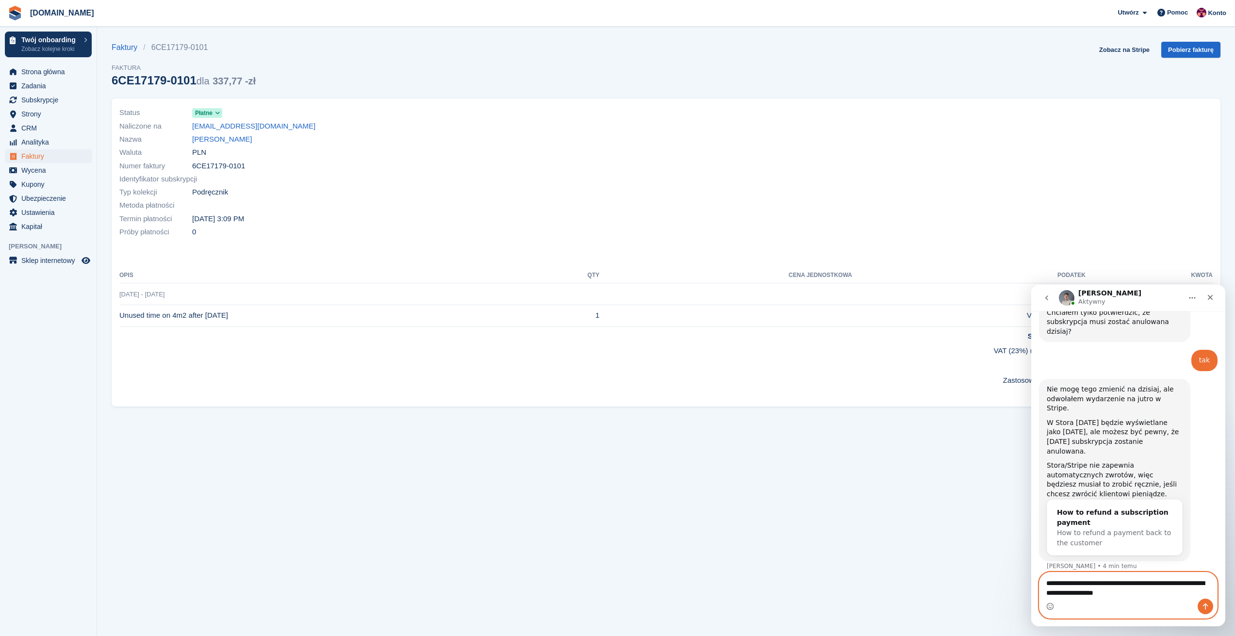
type textarea "**********"
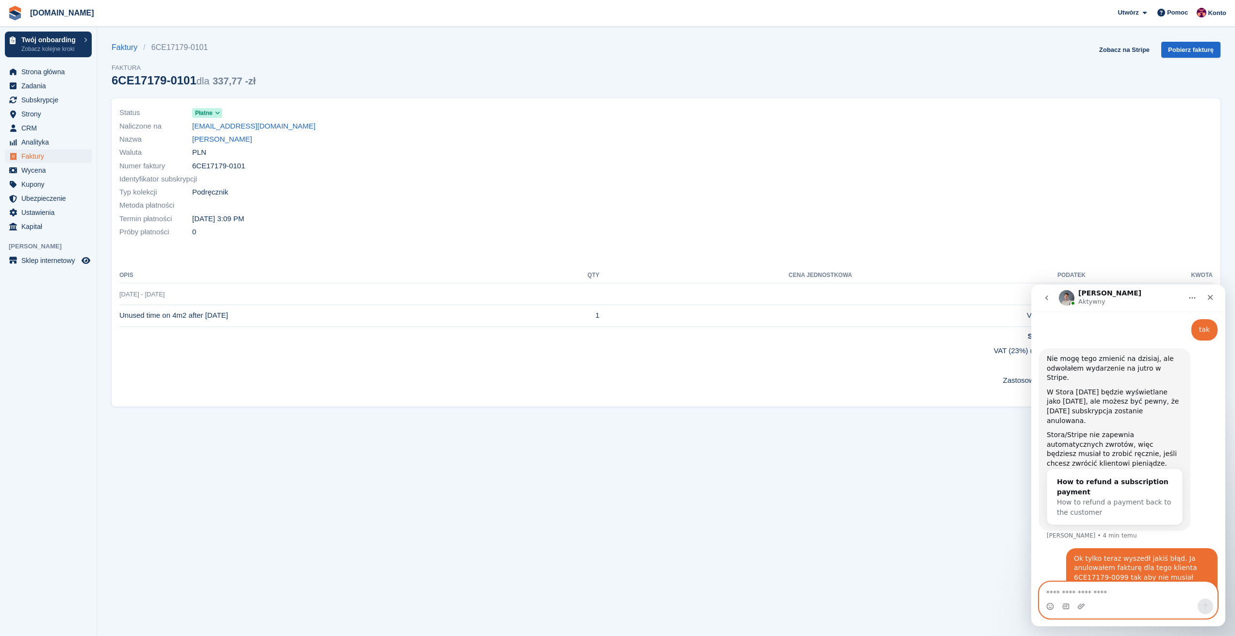
scroll to position [593, 0]
click at [40, 74] on span "Strona główna" at bounding box center [50, 72] width 58 height 14
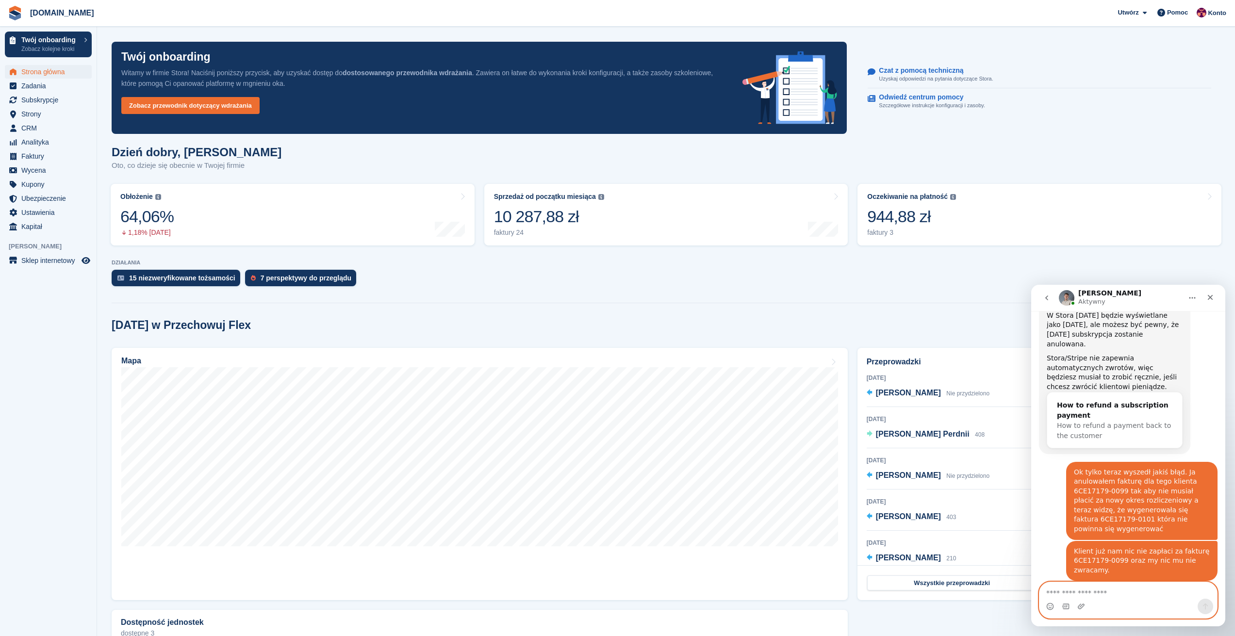
scroll to position [669, 0]
click at [34, 153] on span "Faktury" at bounding box center [50, 156] width 58 height 14
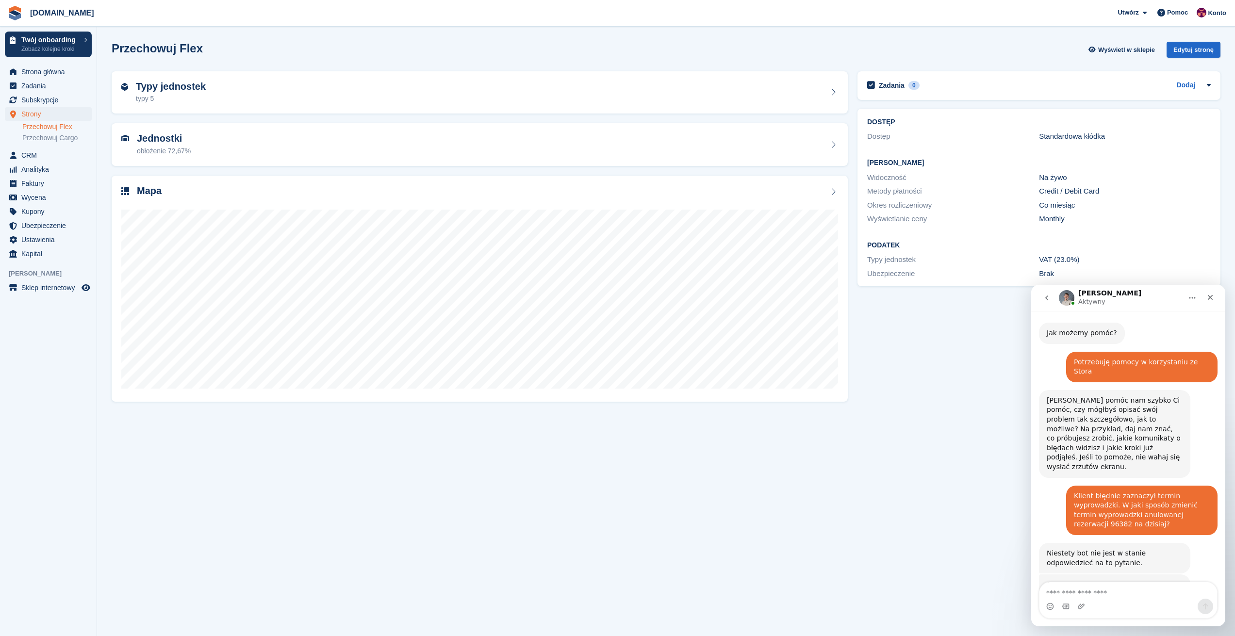
scroll to position [685, 0]
